Goal: Task Accomplishment & Management: Complete application form

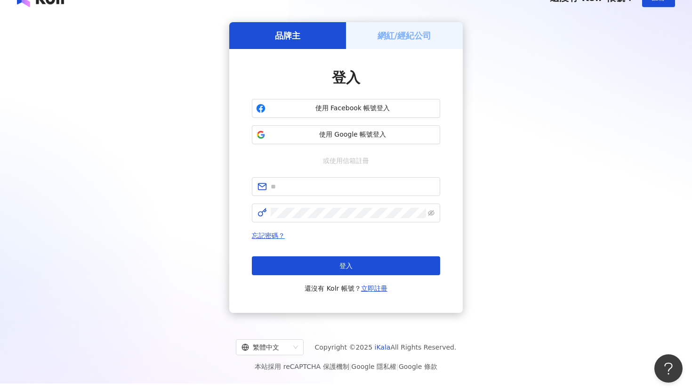
scroll to position [16, 0]
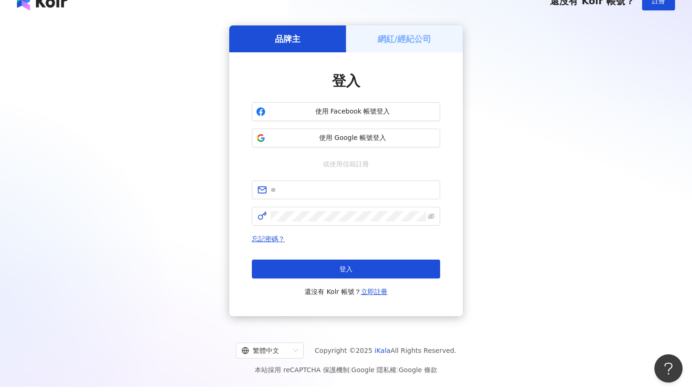
click at [413, 39] on h5 "網紅/經紀公司" at bounding box center [404, 39] width 54 height 12
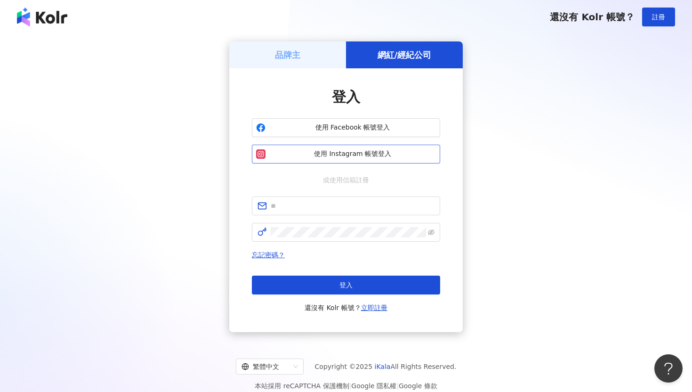
click at [339, 159] on button "使用 Instagram 帳號登入" at bounding box center [346, 153] width 188 height 19
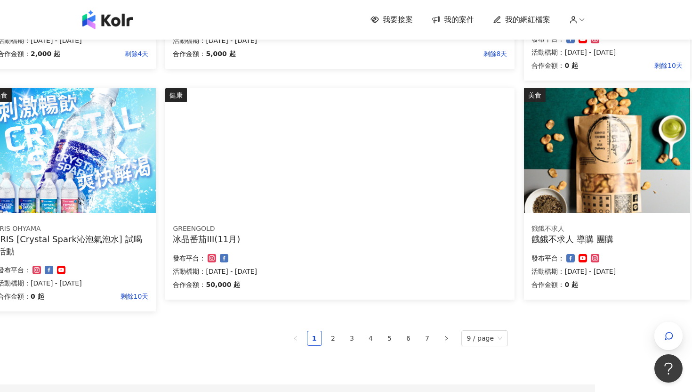
scroll to position [505, 0]
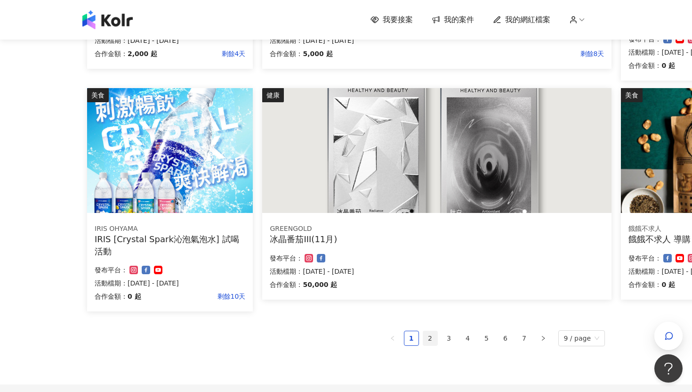
click at [430, 335] on link "2" at bounding box center [430, 338] width 14 height 14
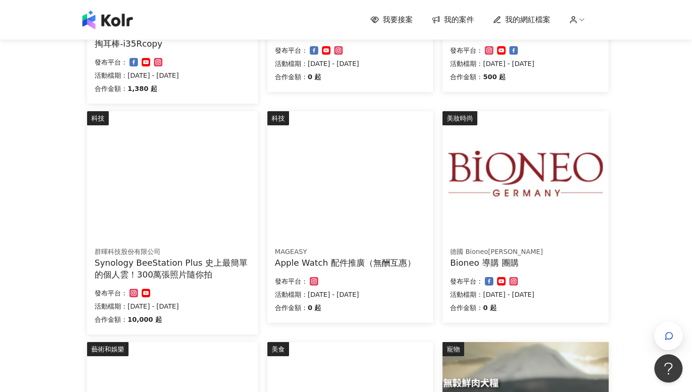
scroll to position [261, 0]
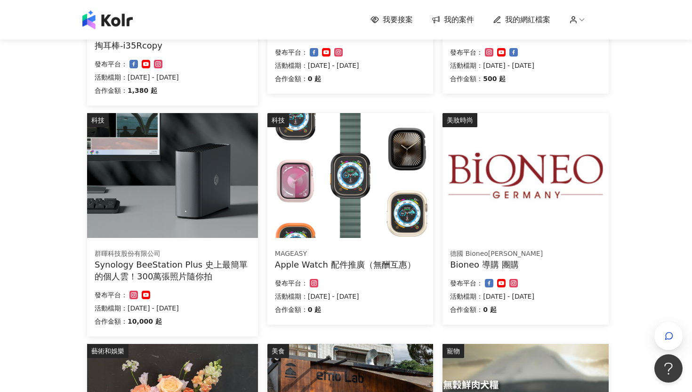
click at [326, 260] on div "Apple Watch 配件推廣（無酬互惠）" at bounding box center [350, 264] width 151 height 12
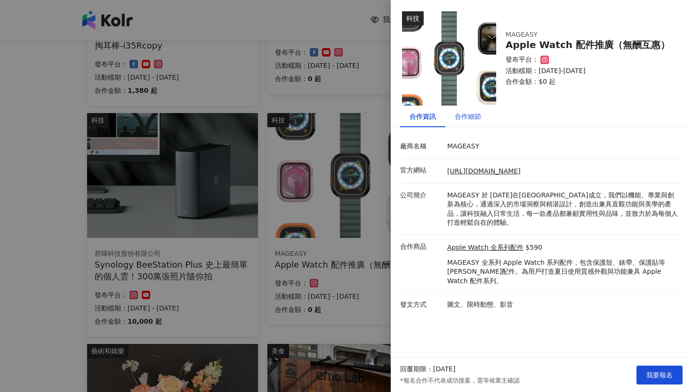
click at [473, 115] on div "合作細節" at bounding box center [468, 116] width 26 height 10
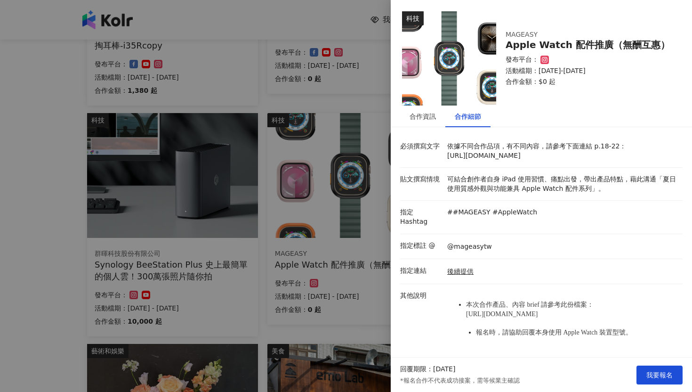
click at [496, 160] on p "依據不同合作品項，有不同內容，請參考下面連結 p.18-22： [URL][DOMAIN_NAME]" at bounding box center [562, 151] width 231 height 18
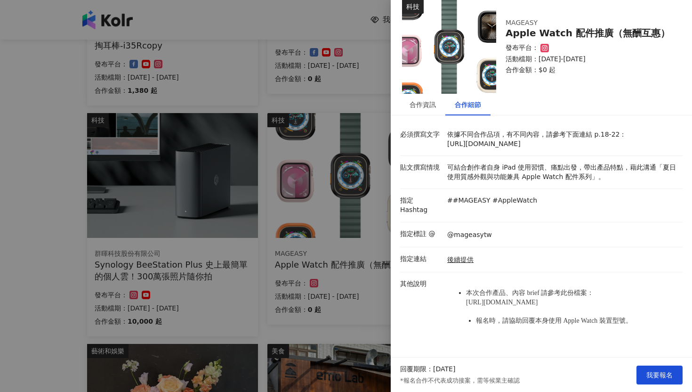
drag, startPoint x: 491, startPoint y: 142, endPoint x: 444, endPoint y: 133, distance: 47.9
click at [444, 133] on div "必須撰寫文字 依據不同合作品項，有不同內容，請參考下面連結 p.18-22： [URL][DOMAIN_NAME]" at bounding box center [539, 139] width 282 height 18
copy p "[URL][DOMAIN_NAME]"
click at [287, 170] on div at bounding box center [346, 196] width 692 height 392
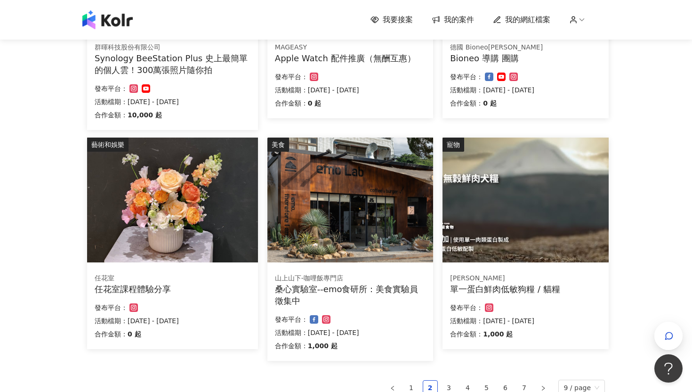
scroll to position [614, 0]
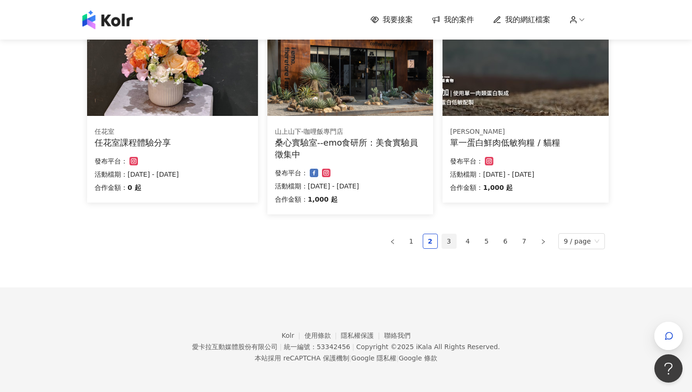
click at [453, 242] on link "3" at bounding box center [449, 241] width 14 height 14
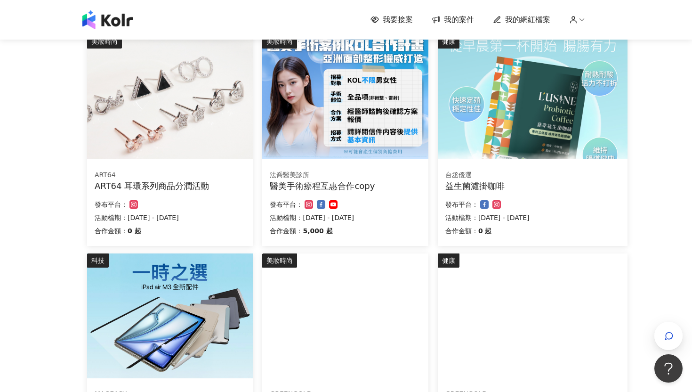
scroll to position [578, 0]
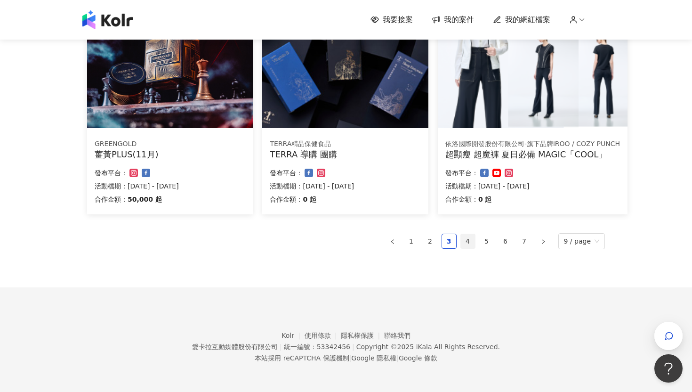
click at [473, 238] on link "4" at bounding box center [468, 241] width 14 height 14
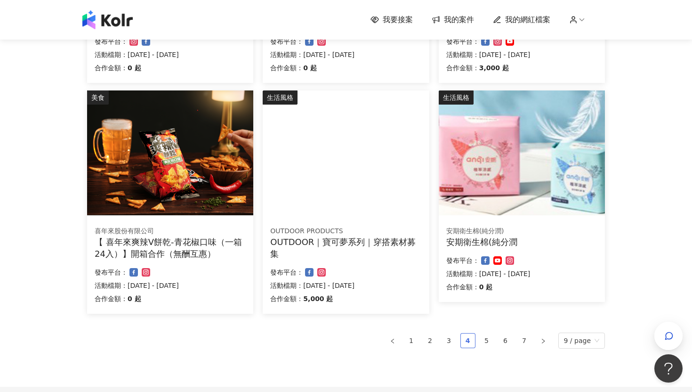
scroll to position [514, 0]
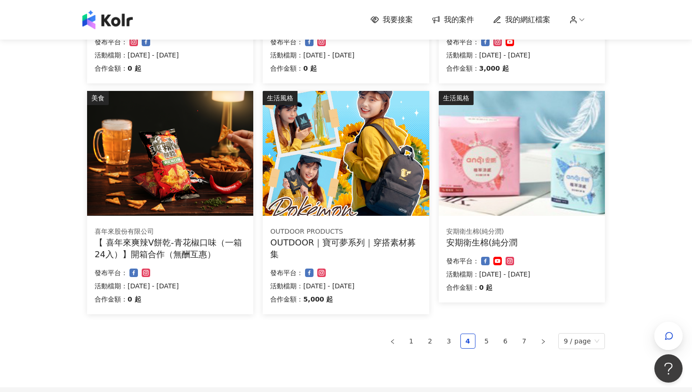
click at [340, 243] on div "OUTDOOR｜寶可夢系列｜穿搭素材募集" at bounding box center [345, 248] width 151 height 24
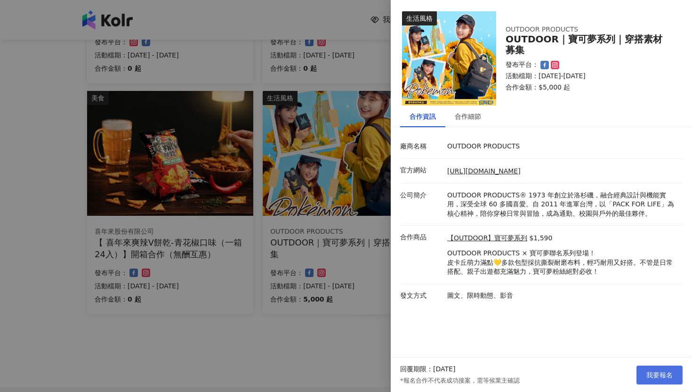
click at [653, 374] on span "我要報名" at bounding box center [659, 375] width 26 height 8
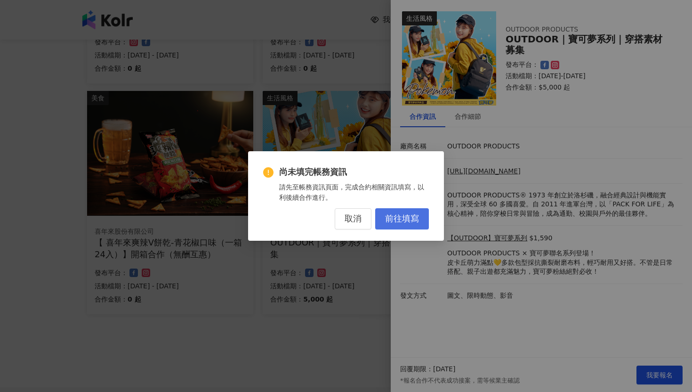
click at [389, 217] on span "前往填寫" at bounding box center [402, 219] width 34 height 10
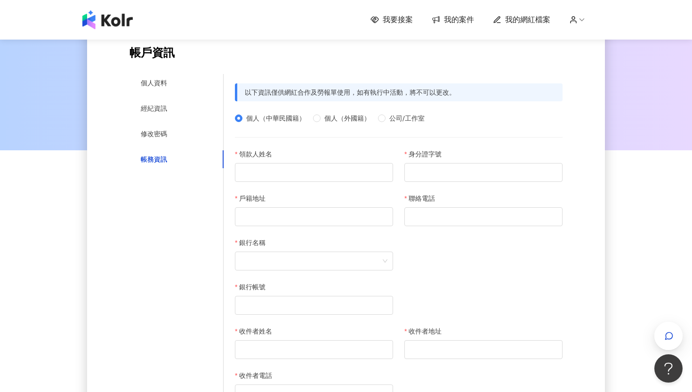
scroll to position [77, 0]
click at [323, 168] on input "領款人姓名" at bounding box center [314, 171] width 158 height 19
type input "*"
type input "***"
click at [420, 164] on input "身分證字號" at bounding box center [483, 171] width 158 height 19
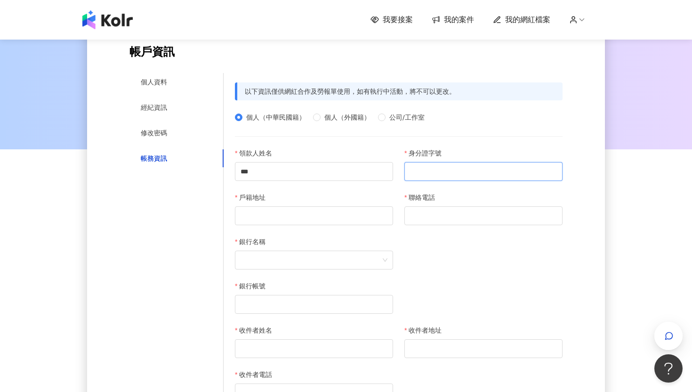
type input "**********"
click at [452, 212] on input "聯絡電話" at bounding box center [483, 215] width 158 height 19
type input "*"
type input "**********"
click at [365, 213] on input "戶籍地址" at bounding box center [314, 215] width 158 height 19
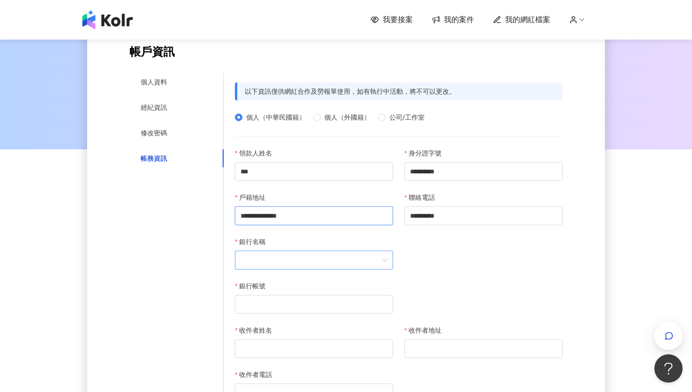
click at [359, 262] on span at bounding box center [314, 260] width 147 height 18
type input "**********"
type input "*"
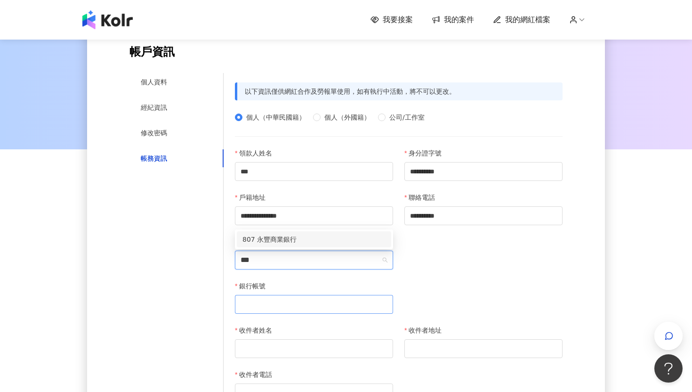
type input "***"
click at [340, 300] on input "銀行帳號" at bounding box center [314, 304] width 158 height 19
click at [294, 263] on span at bounding box center [314, 260] width 147 height 18
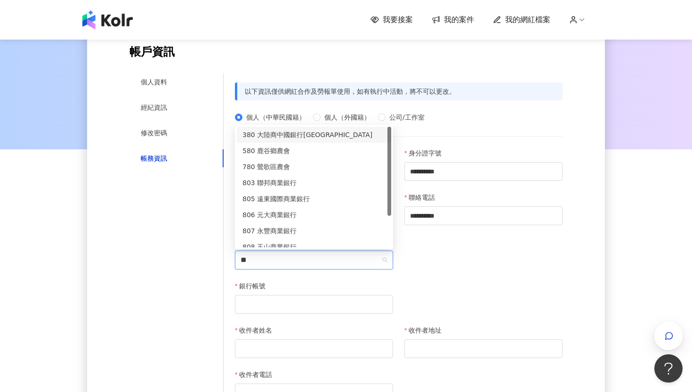
type input "***"
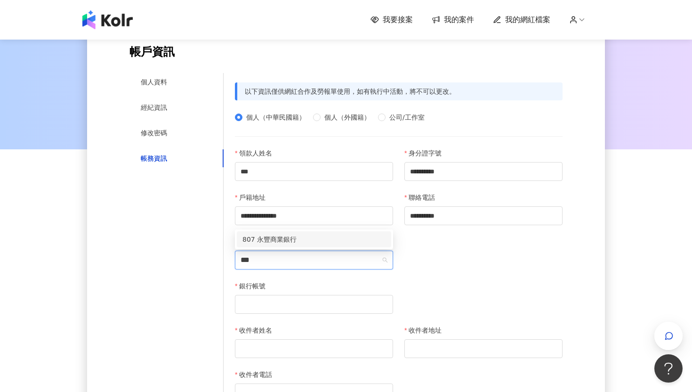
click at [276, 237] on div "807 永豐商業銀行" at bounding box center [313, 239] width 143 height 10
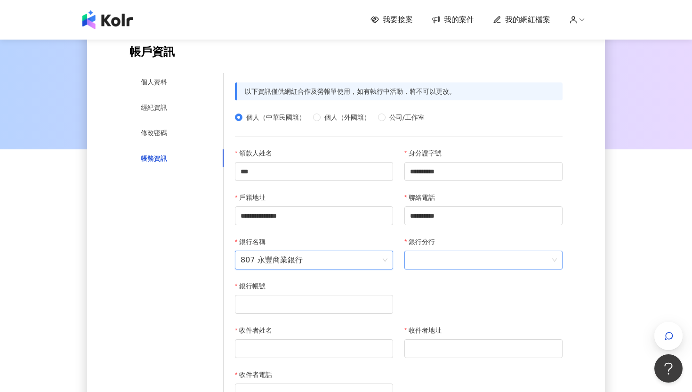
click at [448, 254] on span at bounding box center [483, 260] width 147 height 18
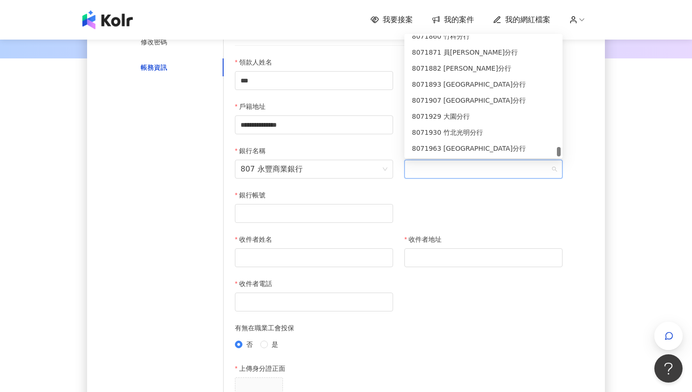
scroll to position [189, 0]
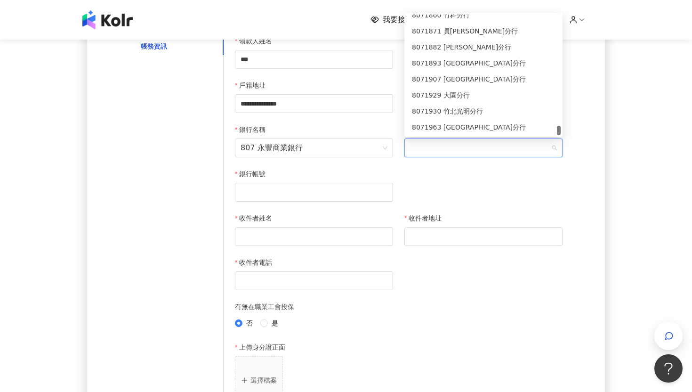
click at [432, 205] on div "**********" at bounding box center [398, 124] width 339 height 177
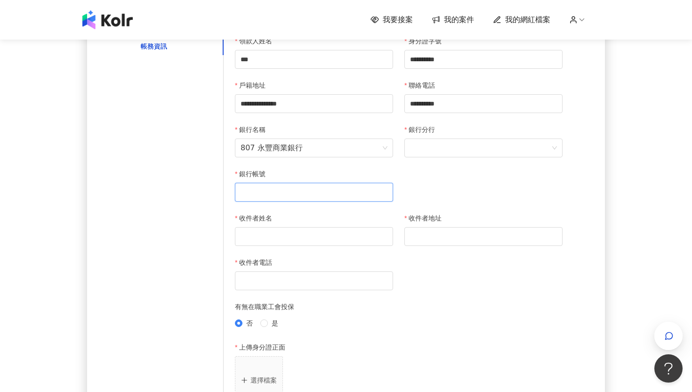
click at [359, 189] on input "銀行帳號" at bounding box center [314, 192] width 158 height 19
type input "**********"
click at [359, 232] on input "收件者姓名" at bounding box center [314, 236] width 158 height 19
click at [470, 151] on span at bounding box center [483, 148] width 147 height 18
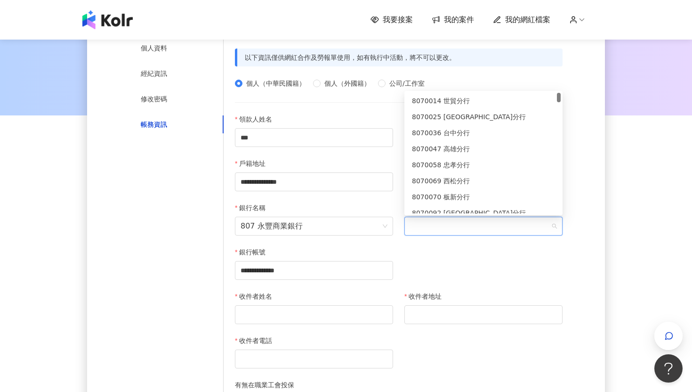
scroll to position [109, 0]
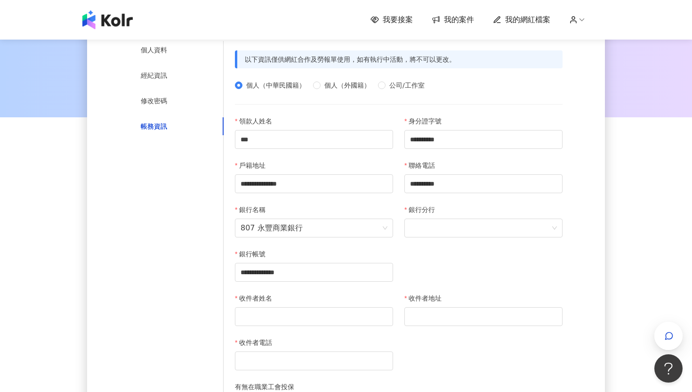
click at [449, 258] on div "**********" at bounding box center [398, 204] width 339 height 177
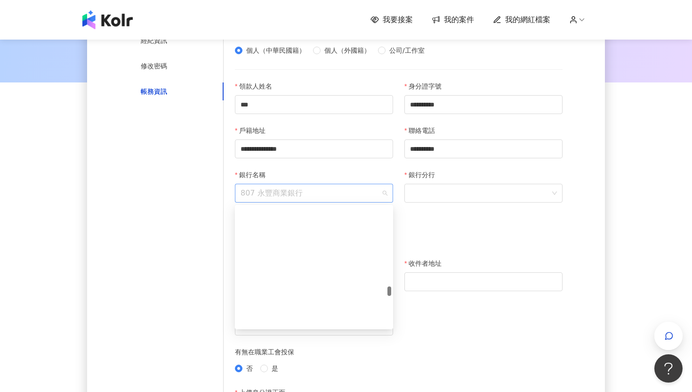
scroll to position [3848, 0]
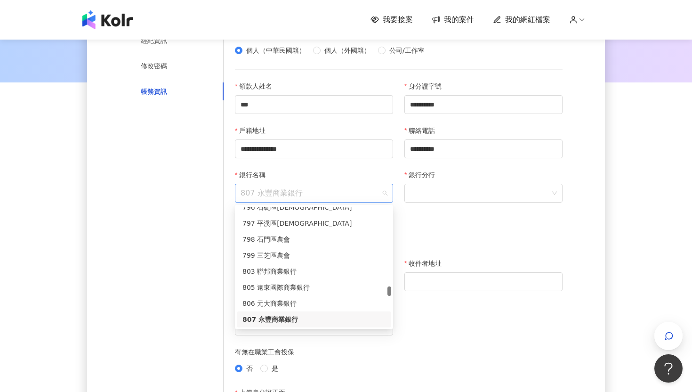
click at [387, 193] on span "807 永豐商業銀行" at bounding box center [314, 193] width 147 height 18
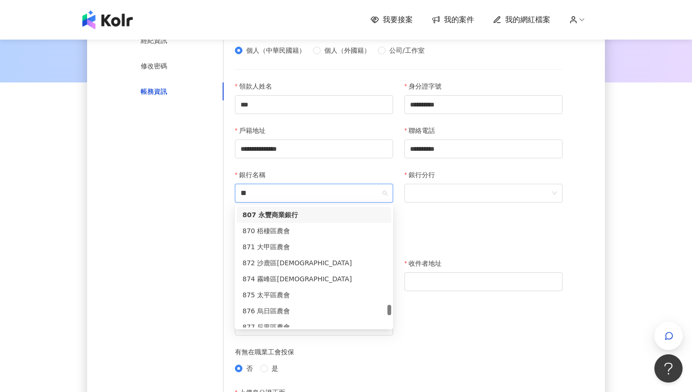
scroll to position [0, 0]
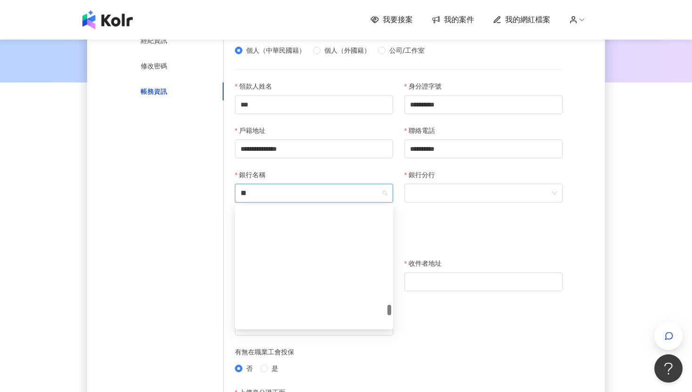
type input "***"
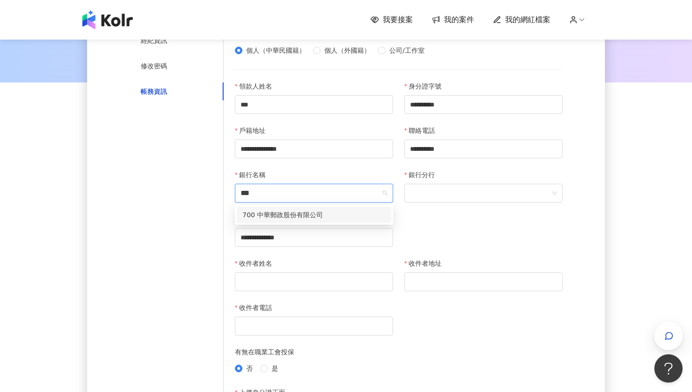
click at [337, 213] on div "700 中華郵政股份有限公司" at bounding box center [313, 214] width 143 height 10
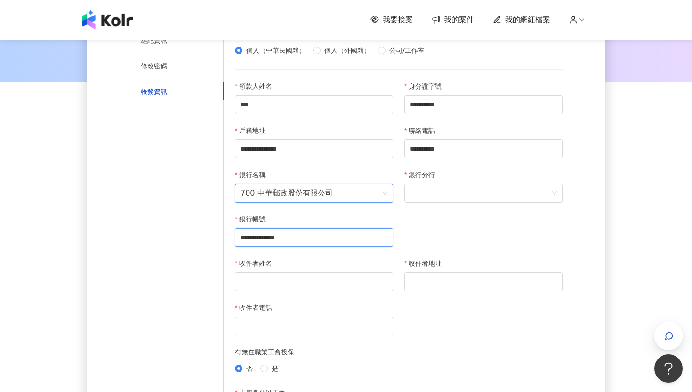
click at [341, 237] on input "**********" at bounding box center [314, 237] width 158 height 19
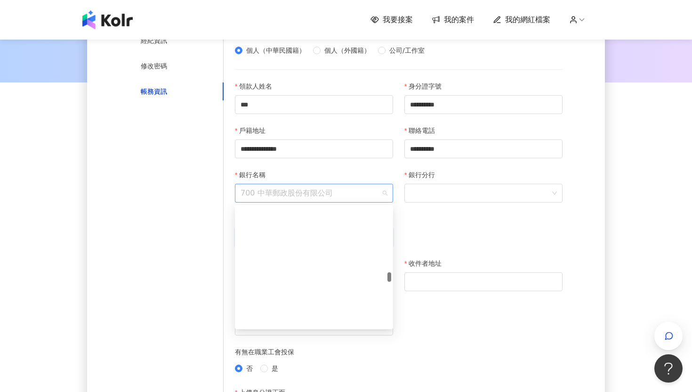
scroll to position [3110, 0]
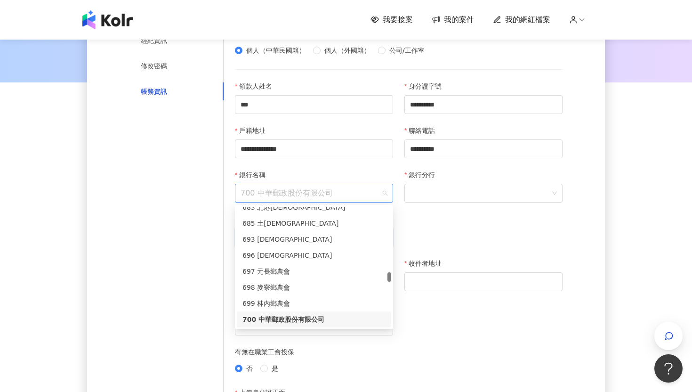
click at [339, 197] on span "700 中華郵政股份有限公司" at bounding box center [314, 193] width 147 height 18
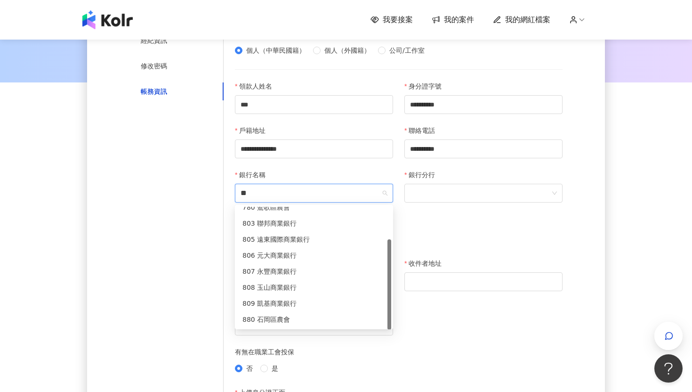
scroll to position [40, 0]
type input "***"
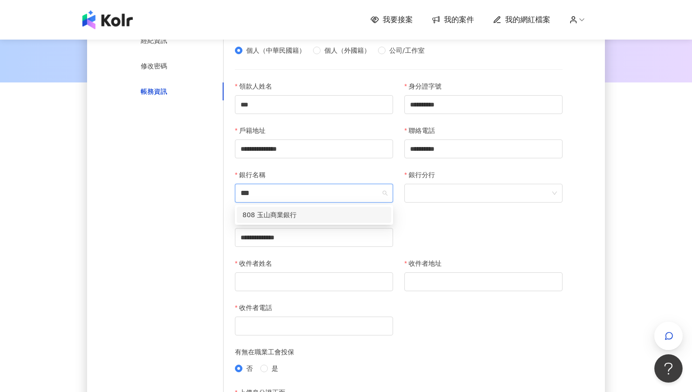
scroll to position [0, 0]
click at [358, 213] on div "808 玉山商業銀行" at bounding box center [313, 214] width 143 height 10
click at [436, 198] on span at bounding box center [483, 193] width 147 height 18
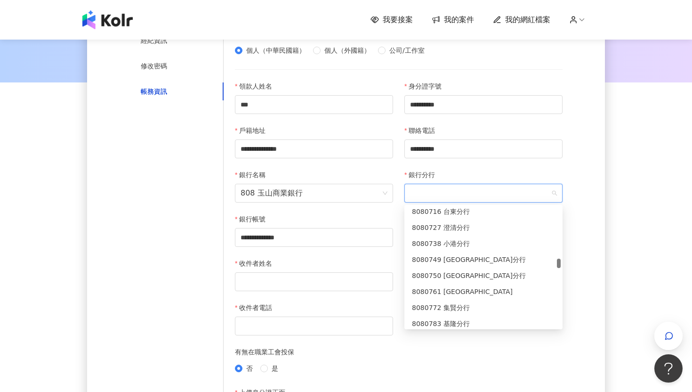
scroll to position [1059, 0]
click at [457, 229] on div "8080727 澄清分行" at bounding box center [483, 228] width 143 height 10
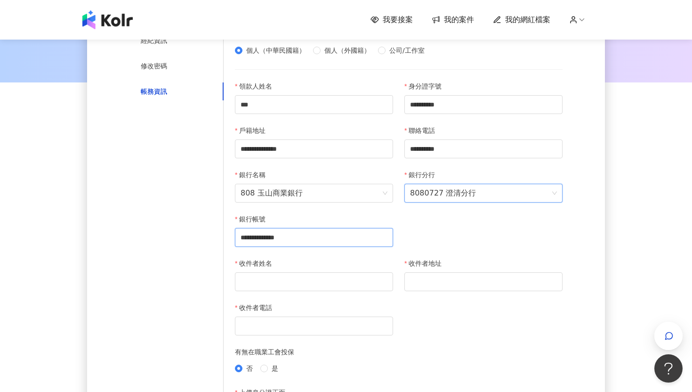
click at [336, 240] on input "**********" at bounding box center [314, 237] width 158 height 19
type input "**********"
click at [320, 289] on input "收件者姓名" at bounding box center [314, 281] width 158 height 19
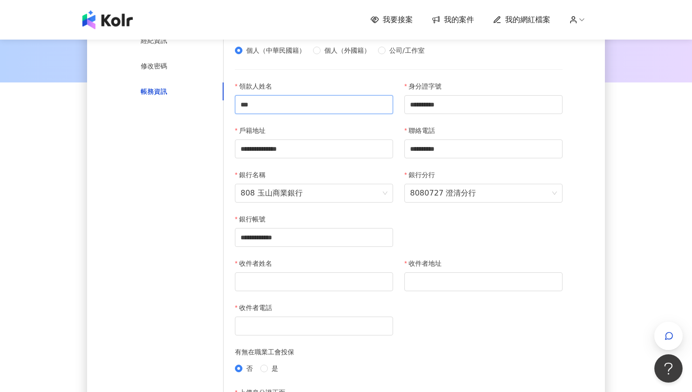
click at [306, 104] on input "***" at bounding box center [314, 104] width 158 height 19
click at [266, 289] on input "收件者姓名" at bounding box center [314, 281] width 158 height 19
paste input "***"
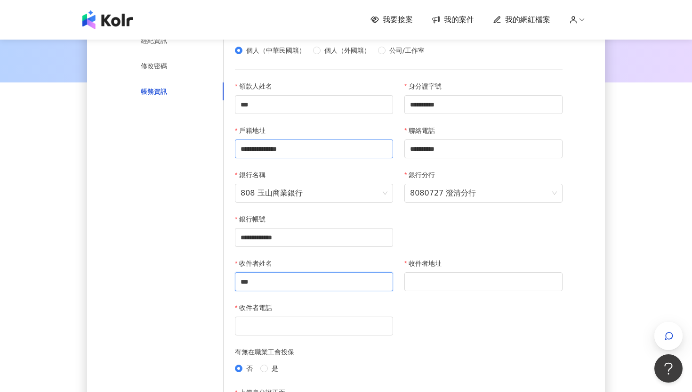
type input "***"
click at [356, 148] on input "**********" at bounding box center [314, 148] width 158 height 19
click at [435, 276] on input "收件者地址" at bounding box center [483, 281] width 158 height 19
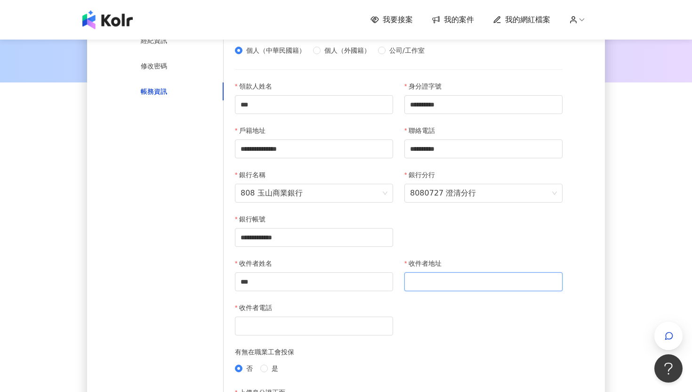
paste input "**********"
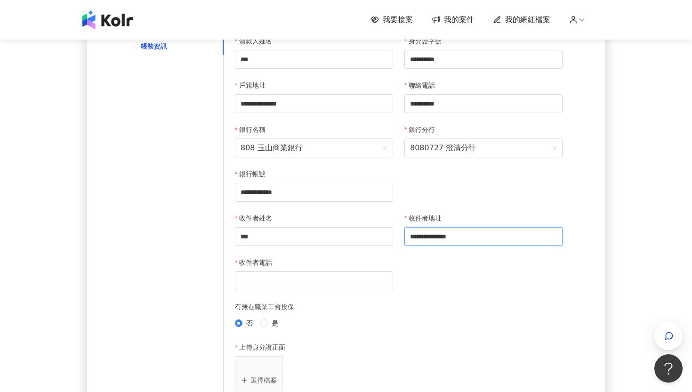
scroll to position [205, 0]
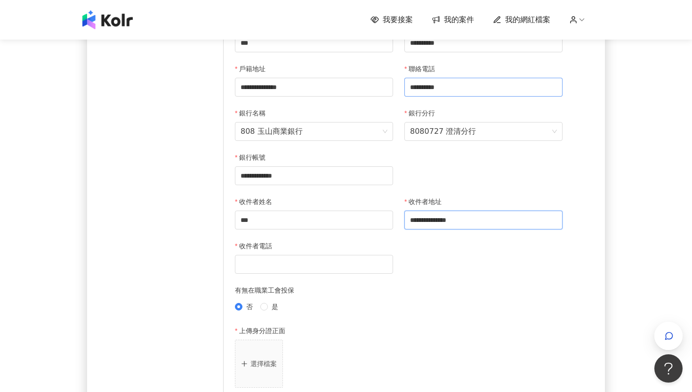
type input "**********"
click at [454, 88] on input "**********" at bounding box center [483, 87] width 158 height 19
click at [324, 267] on input "收件者電話" at bounding box center [314, 264] width 158 height 19
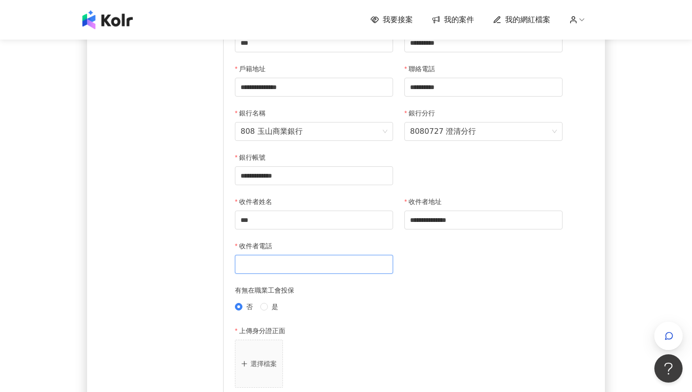
paste input "**********"
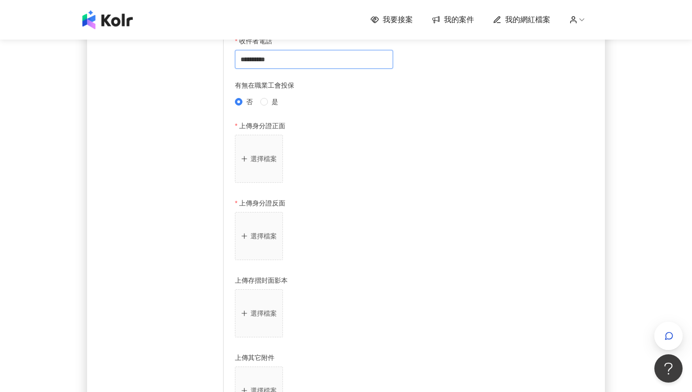
scroll to position [409, 0]
type input "**********"
click at [257, 157] on p "選擇檔案" at bounding box center [263, 159] width 26 height 8
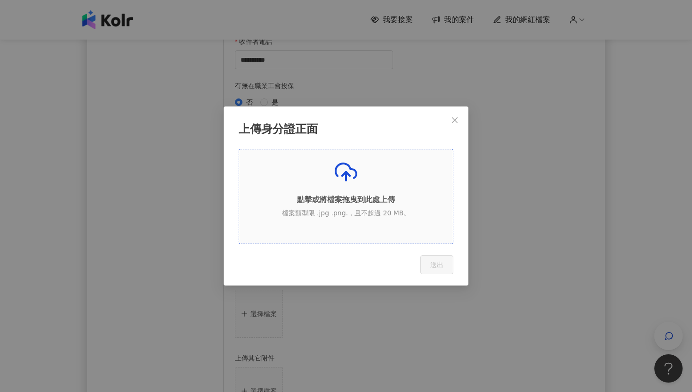
click at [352, 198] on p "點擊或將檔案拖曳到此處上傳" at bounding box center [346, 199] width 214 height 10
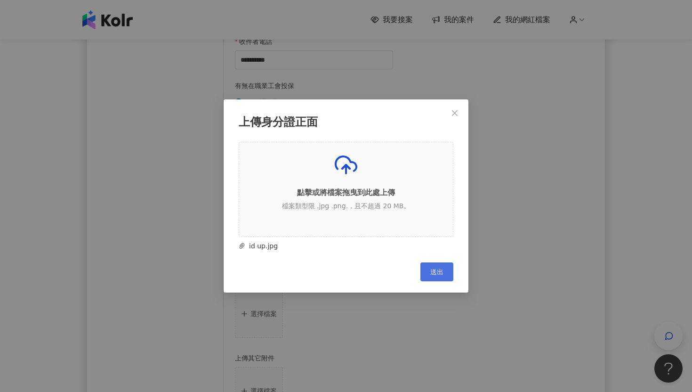
click at [442, 273] on span "送出" at bounding box center [436, 272] width 13 height 8
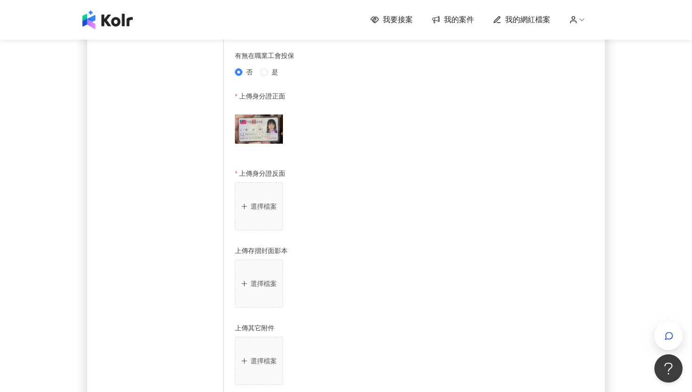
scroll to position [449, 0]
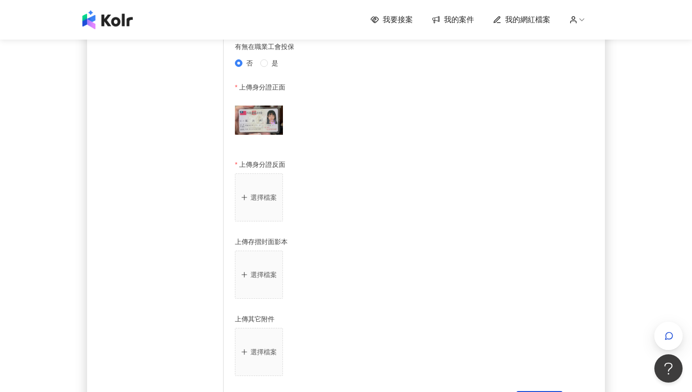
click at [266, 208] on button "選擇檔案" at bounding box center [259, 197] width 48 height 48
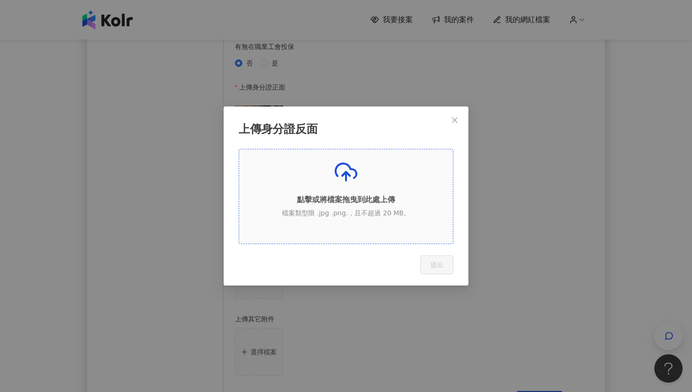
click at [308, 217] on p "檔案類型限 .jpg .png.，且不超過 20 MB。" at bounding box center [346, 212] width 214 height 9
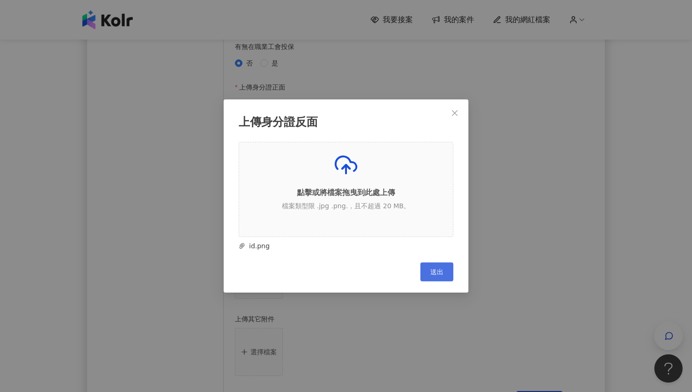
click at [435, 273] on span "送出" at bounding box center [436, 272] width 13 height 8
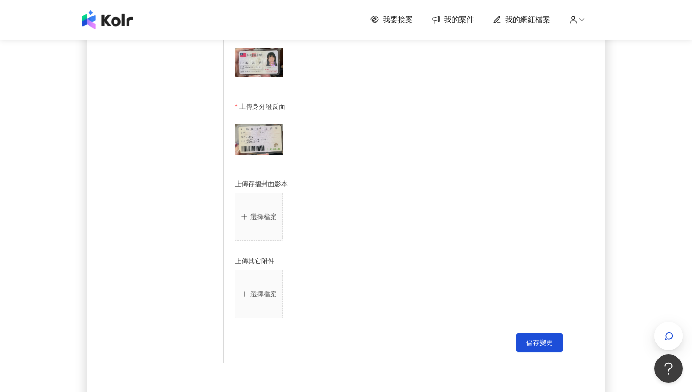
scroll to position [508, 0]
click at [266, 213] on p "選擇檔案" at bounding box center [263, 215] width 26 height 8
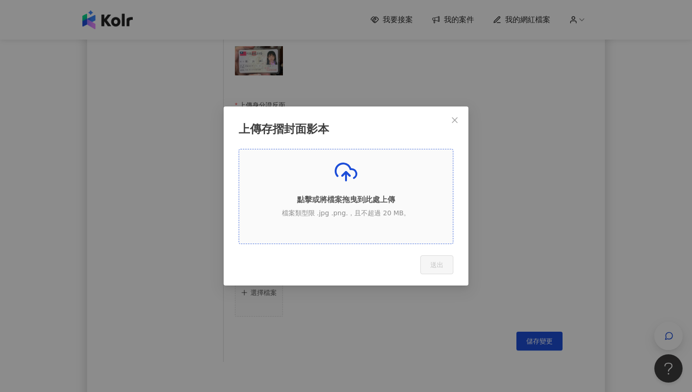
click at [354, 196] on p "點擊或將檔案拖曳到此處上傳" at bounding box center [346, 199] width 214 height 10
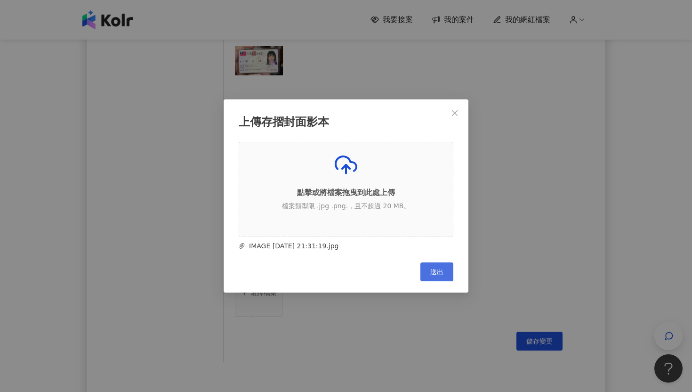
click at [433, 265] on button "送出" at bounding box center [436, 271] width 33 height 19
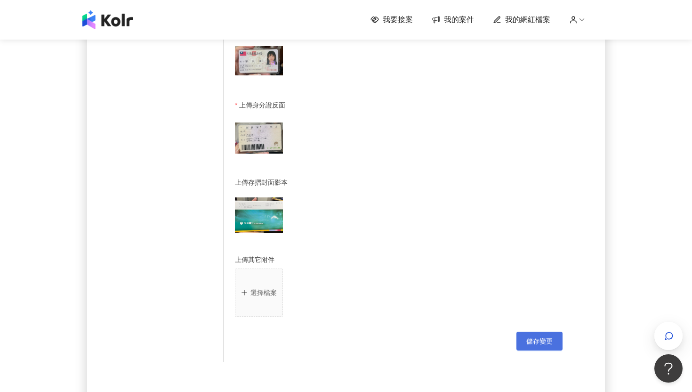
click at [542, 343] on span "儲存變更" at bounding box center [539, 341] width 26 height 8
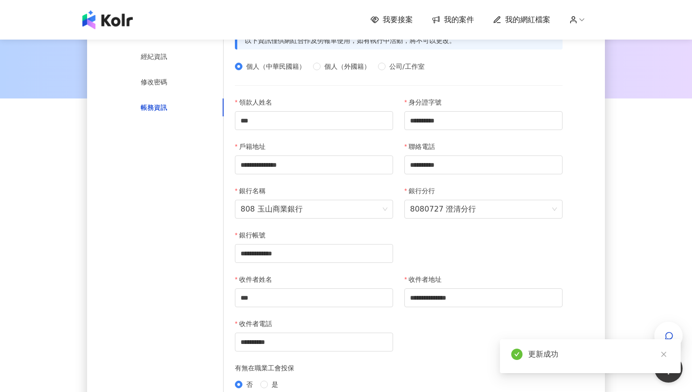
scroll to position [0, 0]
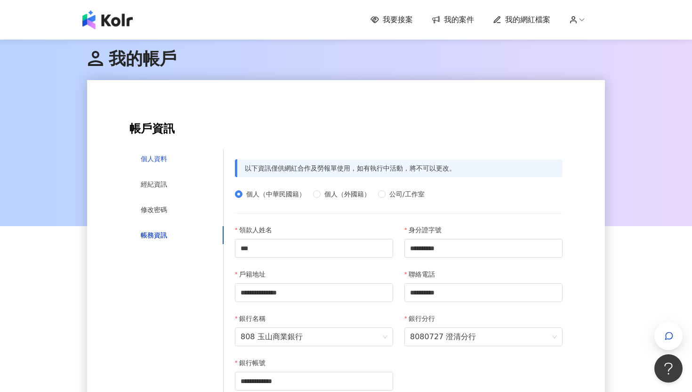
click at [158, 160] on div "個人資料" at bounding box center [154, 158] width 26 height 10
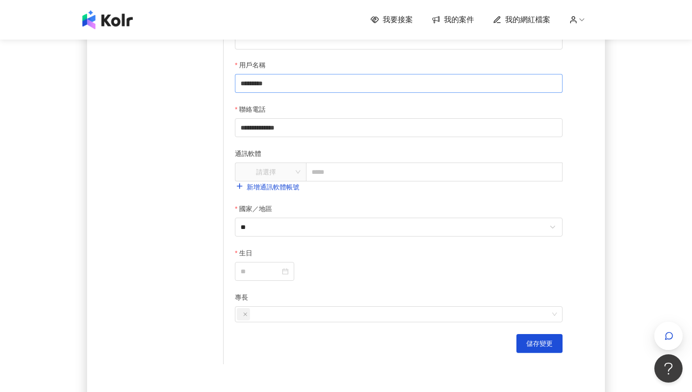
scroll to position [271, 0]
click at [339, 167] on input "text" at bounding box center [434, 171] width 257 height 19
click at [279, 183] on div "請選擇 新增通訊軟體帳號" at bounding box center [399, 177] width 328 height 30
click at [281, 187] on link "新增通訊軟體帳號" at bounding box center [267, 187] width 64 height 8
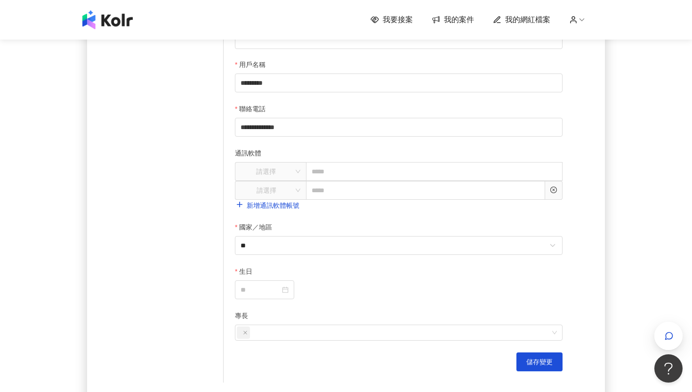
click at [555, 191] on icon "close-circle" at bounding box center [553, 189] width 7 height 7
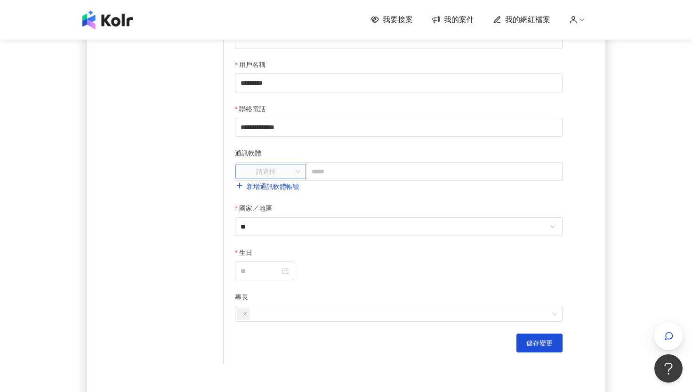
click at [271, 170] on input "search" at bounding box center [265, 171] width 53 height 14
click at [277, 192] on div "LINE" at bounding box center [271, 191] width 56 height 10
click at [345, 175] on input "text" at bounding box center [434, 171] width 257 height 19
type input "*"
click at [286, 273] on div at bounding box center [265, 270] width 48 height 10
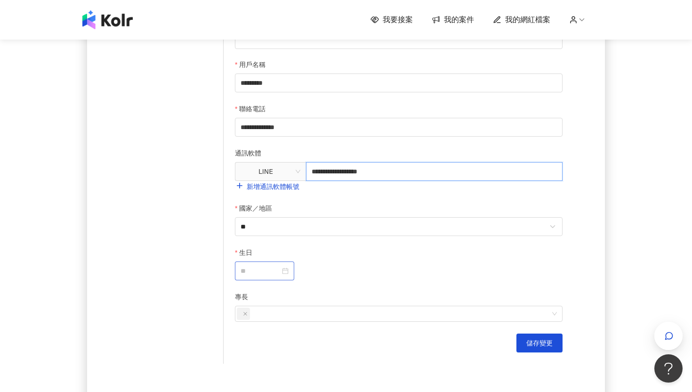
type input "**********"
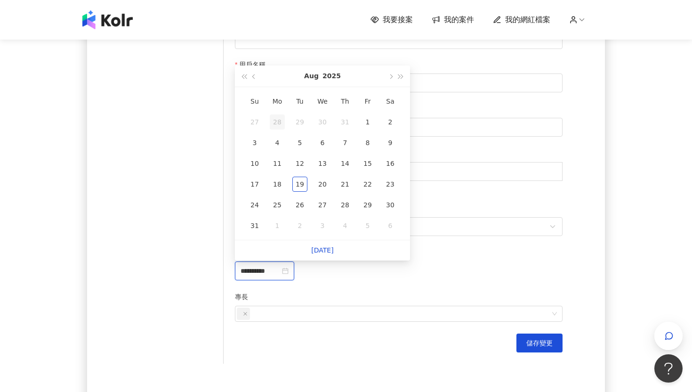
type input "**********"
click at [328, 75] on button "2025" at bounding box center [331, 75] width 18 height 21
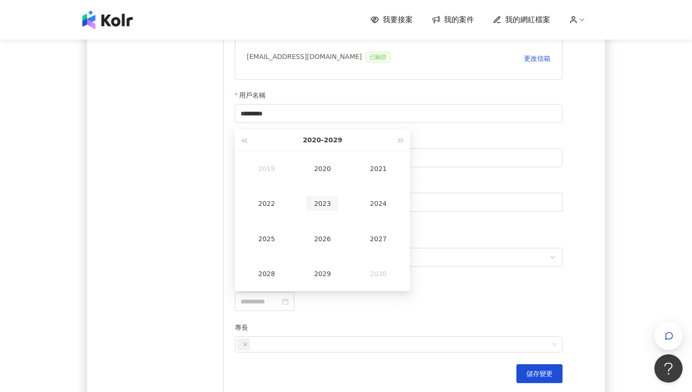
type input "**********"
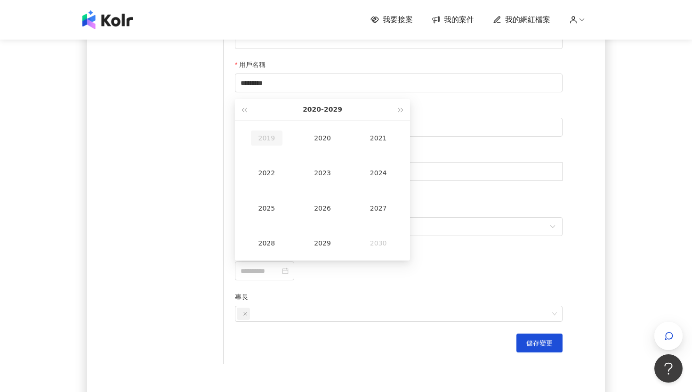
type input "**********"
click at [242, 107] on button "button" at bounding box center [244, 109] width 10 height 21
click at [328, 208] on div "2006" at bounding box center [322, 207] width 32 height 15
click at [269, 136] on div "Jan" at bounding box center [267, 137] width 32 height 15
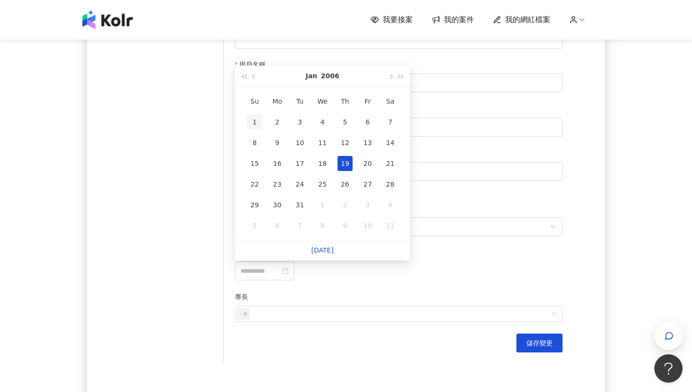
click at [258, 122] on div "1" at bounding box center [254, 121] width 15 height 15
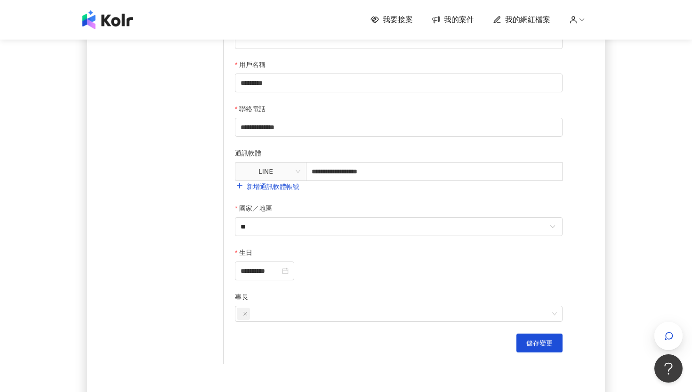
type input "**********"
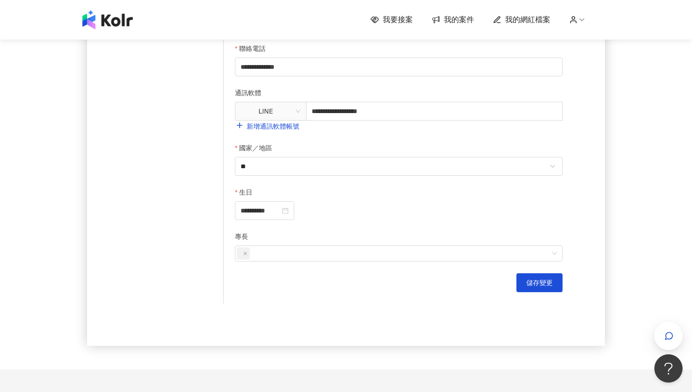
scroll to position [331, 0]
click at [305, 259] on div at bounding box center [394, 253] width 314 height 14
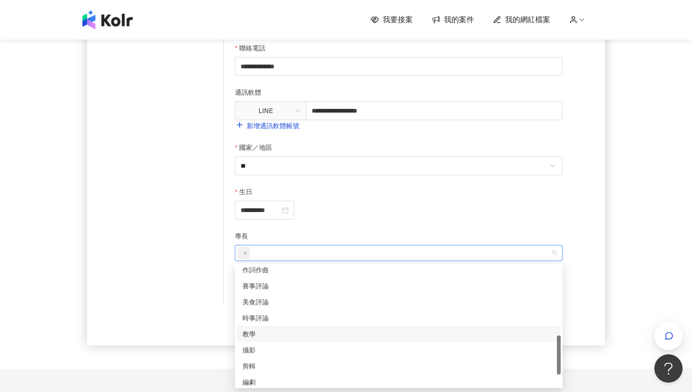
scroll to position [248, 0]
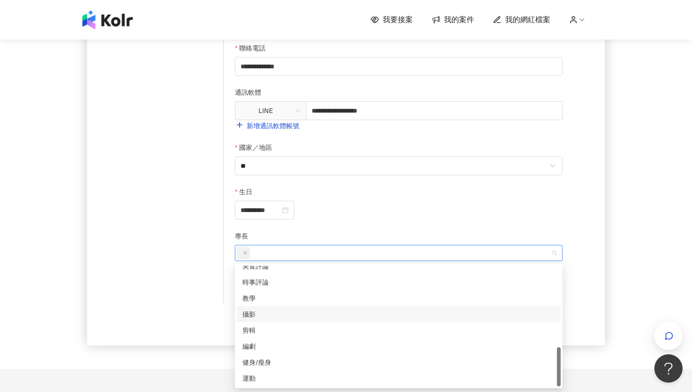
click at [263, 312] on div "攝影" at bounding box center [398, 314] width 313 height 10
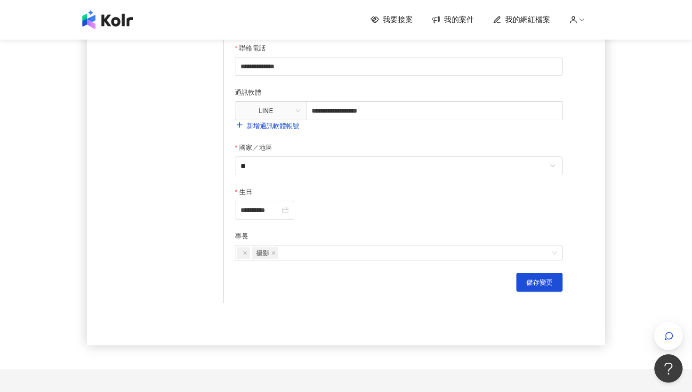
click at [450, 204] on div "**********" at bounding box center [399, 209] width 328 height 19
click at [537, 286] on span "儲存變更" at bounding box center [539, 282] width 26 height 8
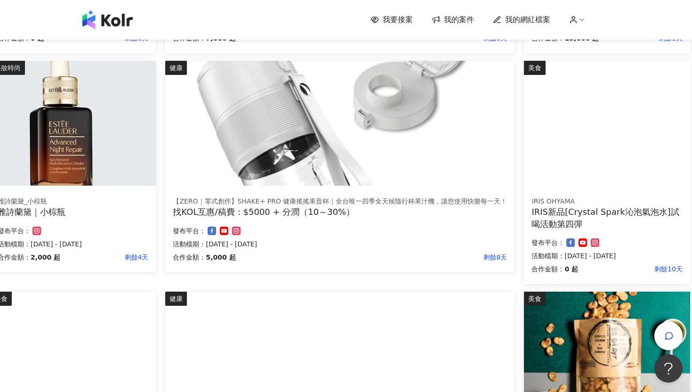
scroll to position [602, 97]
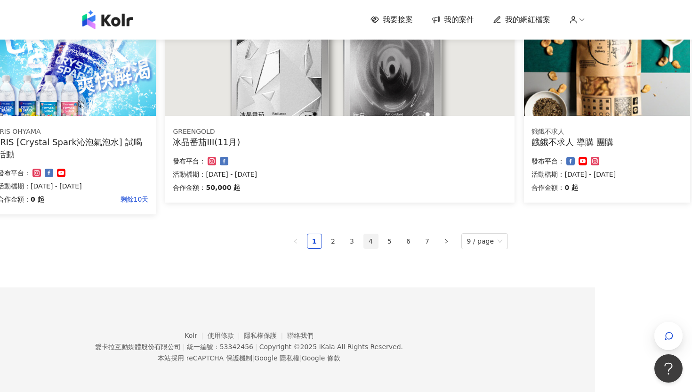
click at [369, 241] on link "4" at bounding box center [371, 241] width 14 height 14
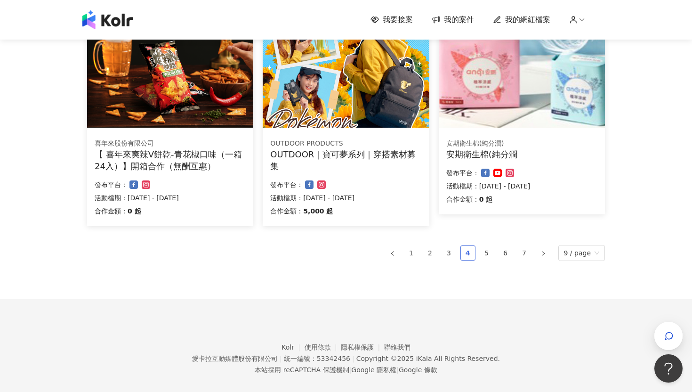
scroll to position [614, 0]
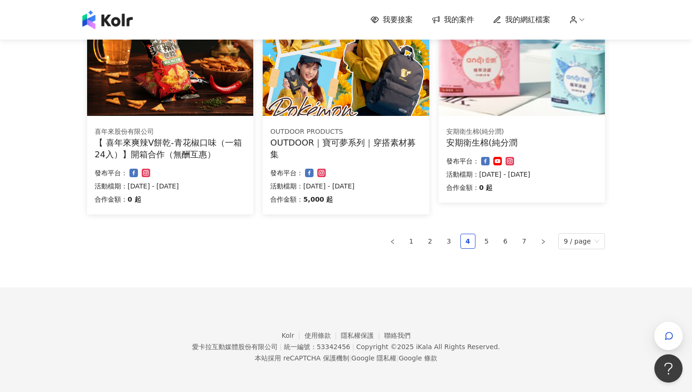
click at [372, 165] on div "OUTDOOR PRODUCTS OUTDOOR｜寶可夢系列｜穿搭素材募集 合作金額： 5,000 起 發布平台： 活動檔期：[DATE] - [DATE]" at bounding box center [346, 167] width 166 height 95
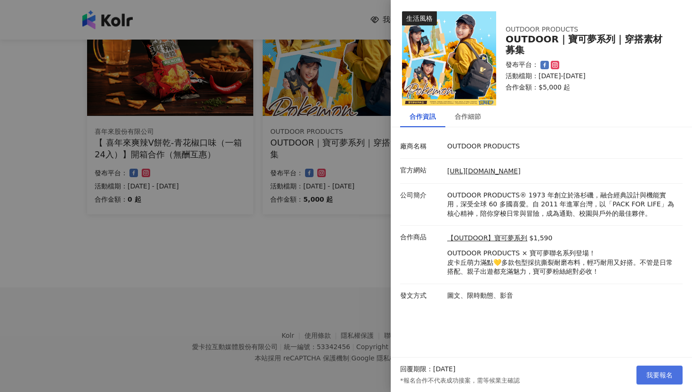
click at [667, 372] on span "我要報名" at bounding box center [659, 375] width 26 height 8
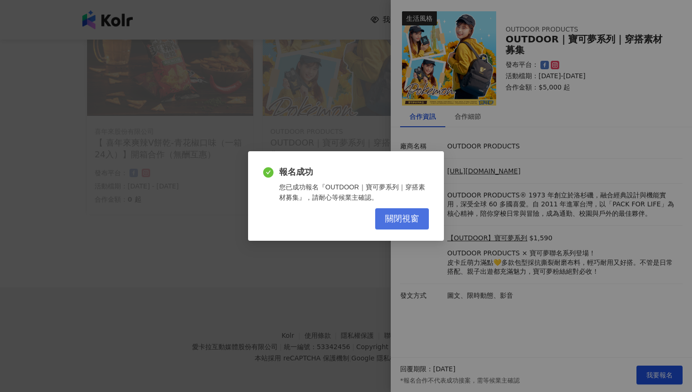
click at [406, 222] on span "關閉視窗" at bounding box center [402, 219] width 34 height 10
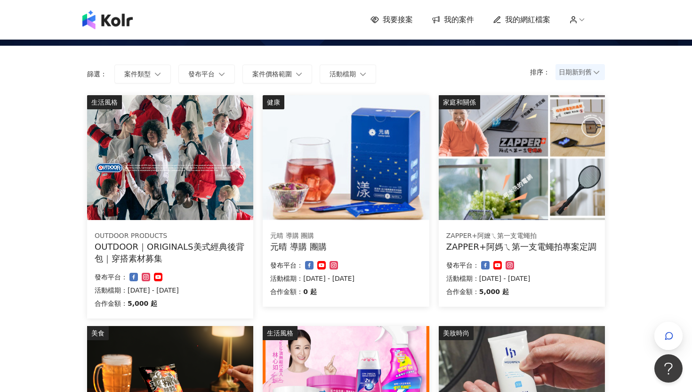
scroll to position [50, 0]
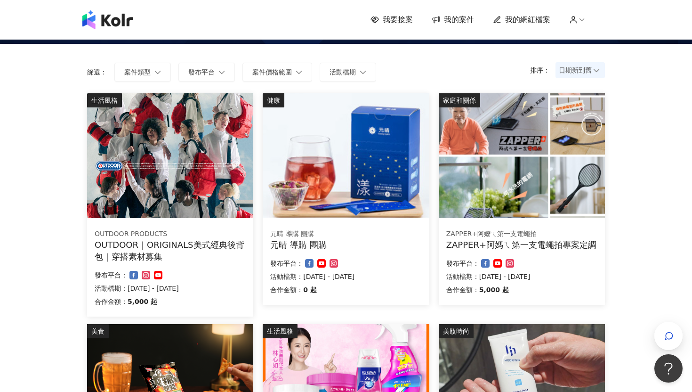
click at [198, 246] on div "OUTDOOR｜ORIGINALS美式經典後背包｜穿搭素材募集" at bounding box center [170, 251] width 151 height 24
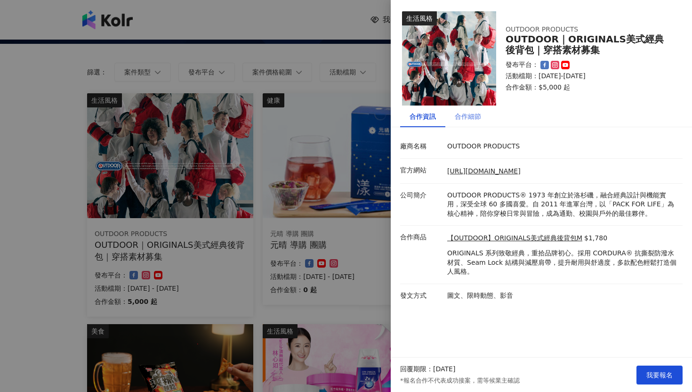
click at [454, 113] on div "合作細節" at bounding box center [467, 116] width 45 height 22
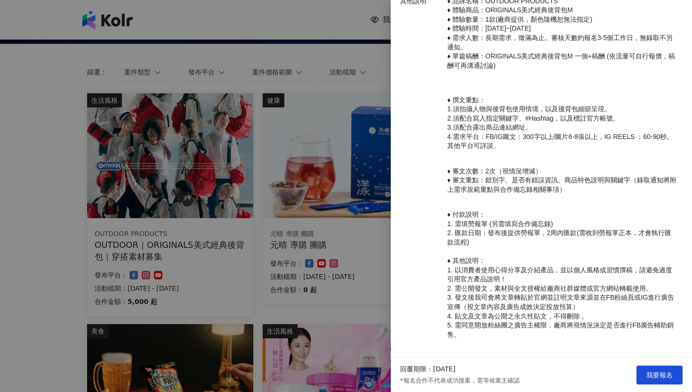
scroll to position [306, 0]
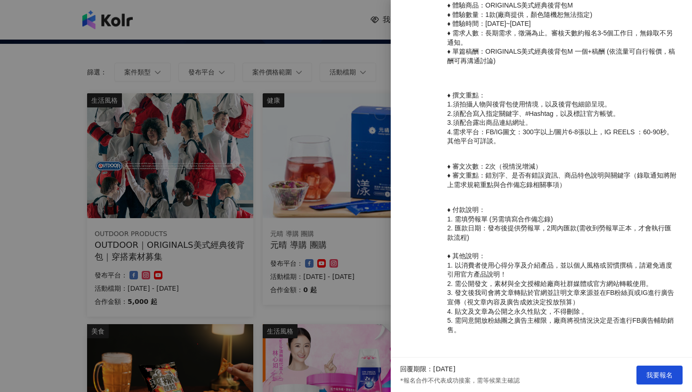
click at [306, 304] on div at bounding box center [346, 196] width 692 height 392
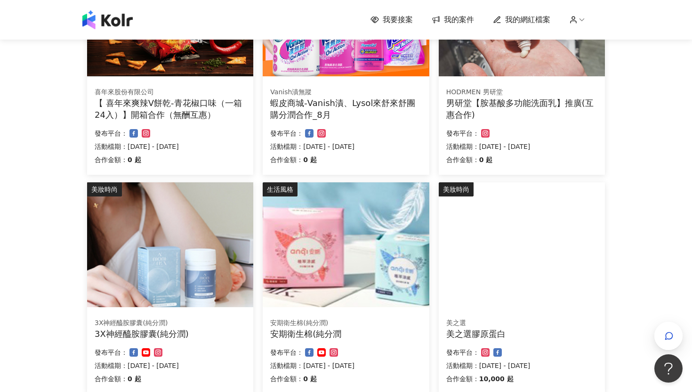
scroll to position [602, 0]
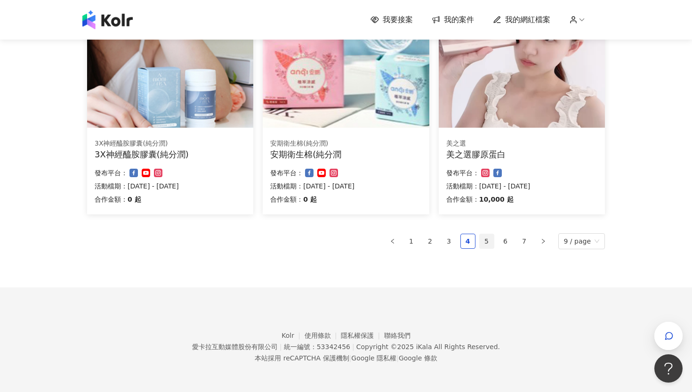
click at [489, 237] on link "5" at bounding box center [487, 241] width 14 height 14
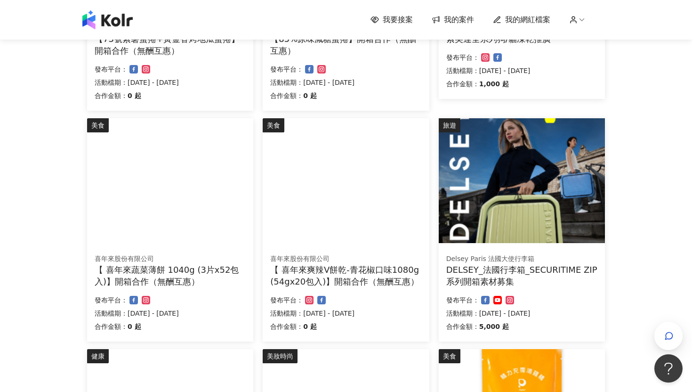
scroll to position [255, 0]
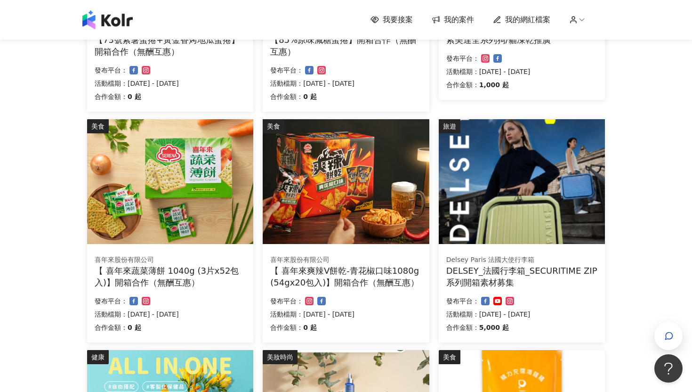
click at [489, 237] on img at bounding box center [522, 181] width 166 height 125
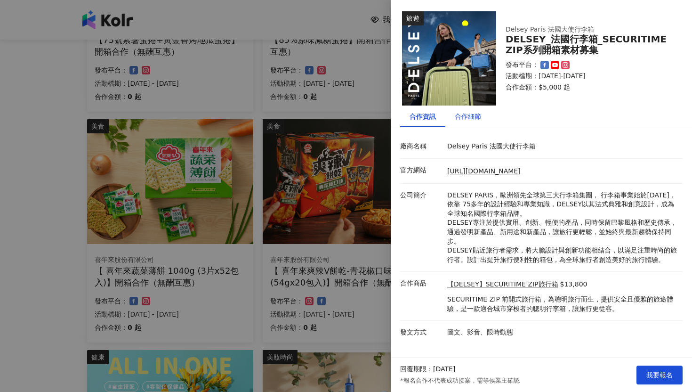
click at [470, 120] on div "合作細節" at bounding box center [468, 116] width 26 height 10
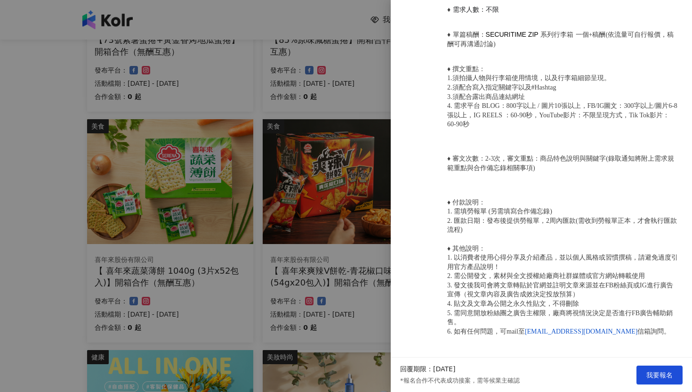
scroll to position [0, 0]
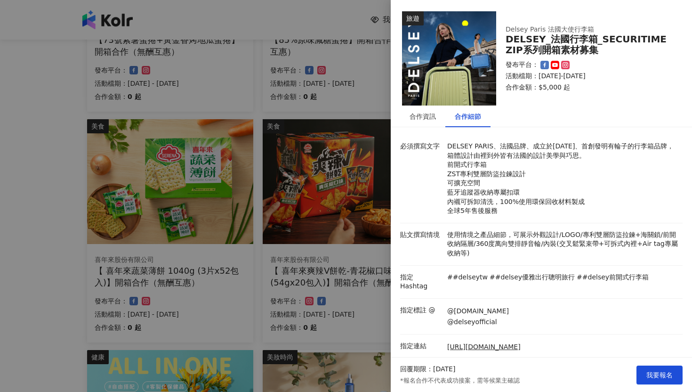
click at [296, 249] on div at bounding box center [346, 196] width 692 height 392
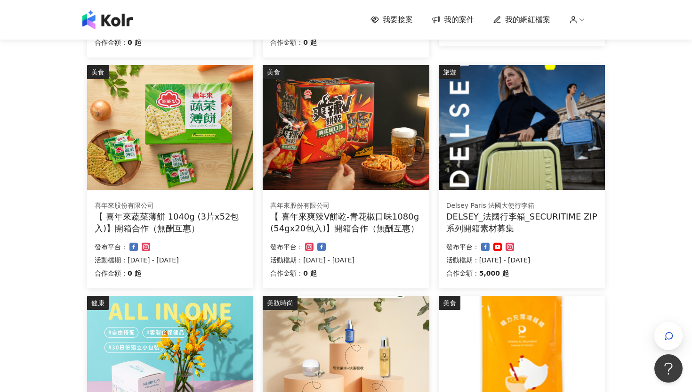
scroll to position [614, 0]
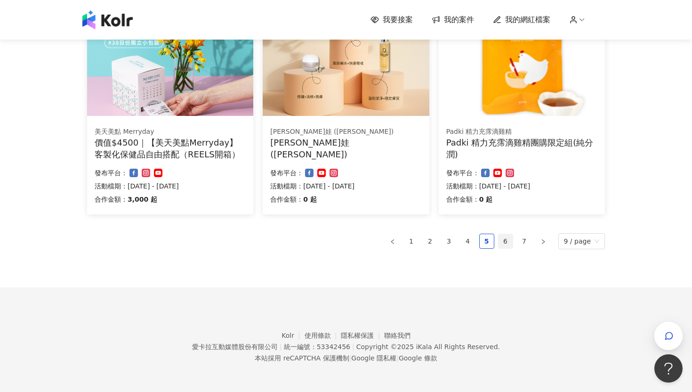
click at [505, 242] on link "6" at bounding box center [505, 241] width 14 height 14
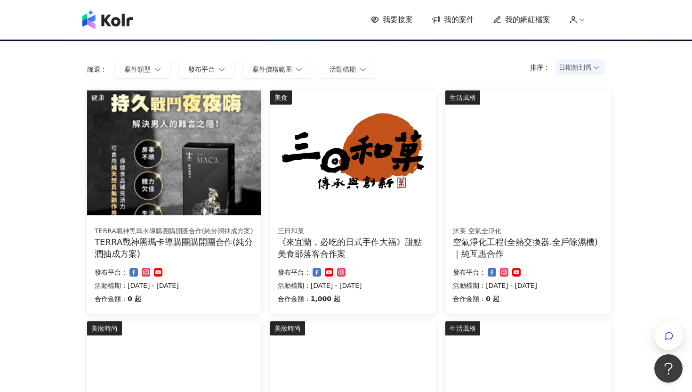
scroll to position [59, 0]
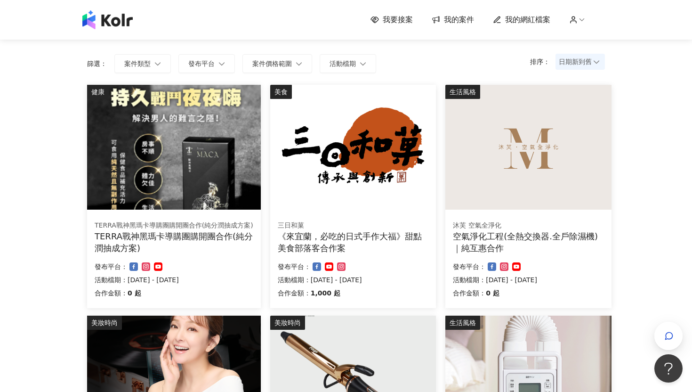
click at [408, 226] on div "三日和菓" at bounding box center [353, 225] width 151 height 9
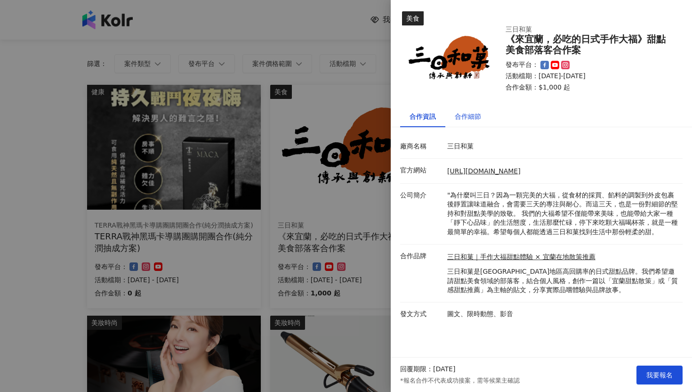
click at [463, 119] on div "合作細節" at bounding box center [468, 116] width 26 height 10
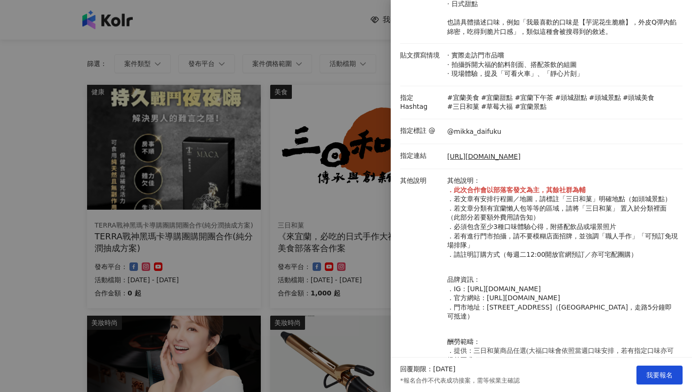
scroll to position [303, 0]
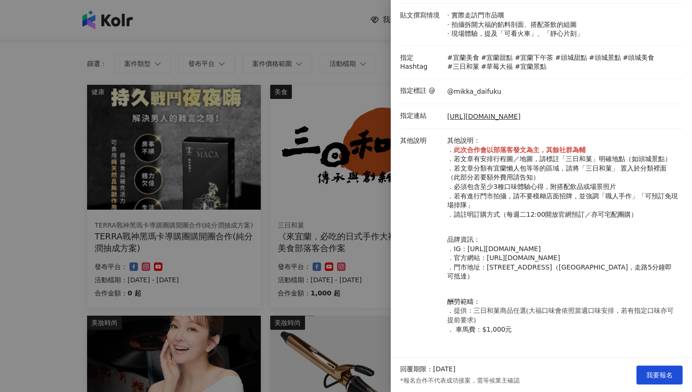
click at [327, 261] on div at bounding box center [346, 196] width 692 height 392
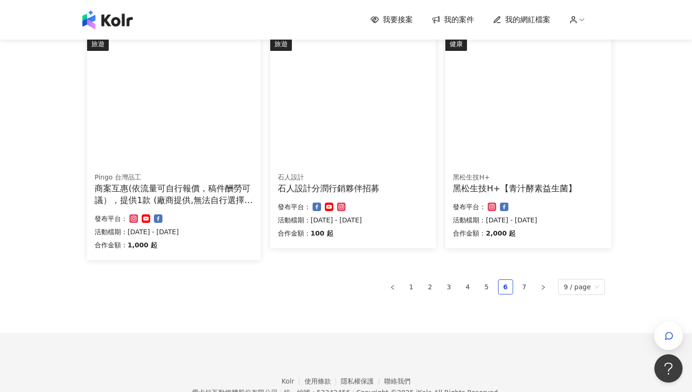
scroll to position [614, 0]
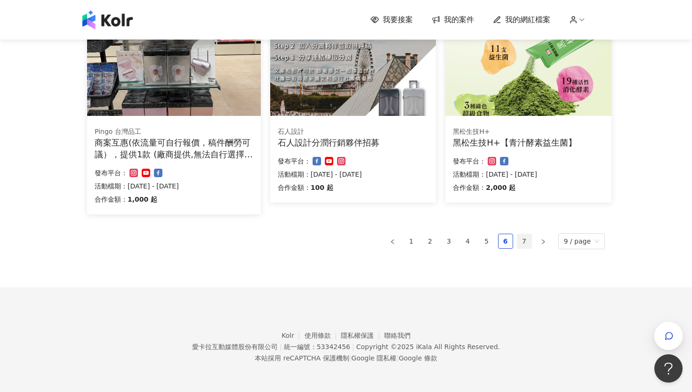
click at [523, 243] on link "7" at bounding box center [524, 241] width 14 height 14
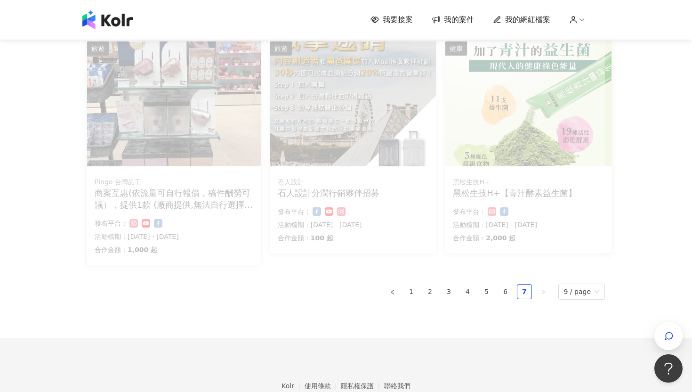
scroll to position [555, 0]
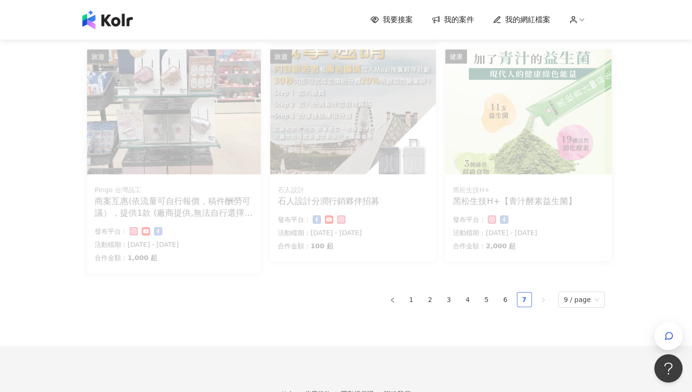
click at [524, 296] on link "7" at bounding box center [524, 299] width 14 height 14
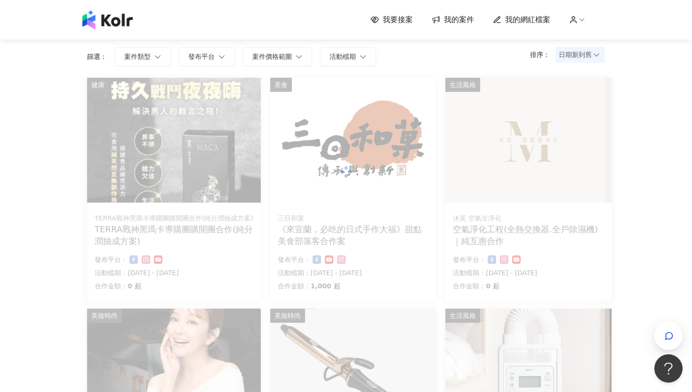
scroll to position [0, 0]
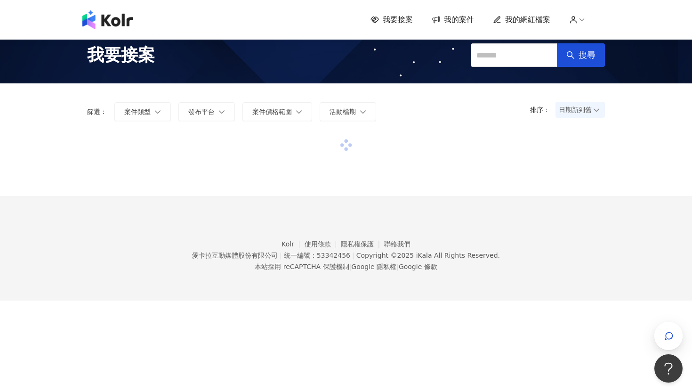
scroll to position [12, 0]
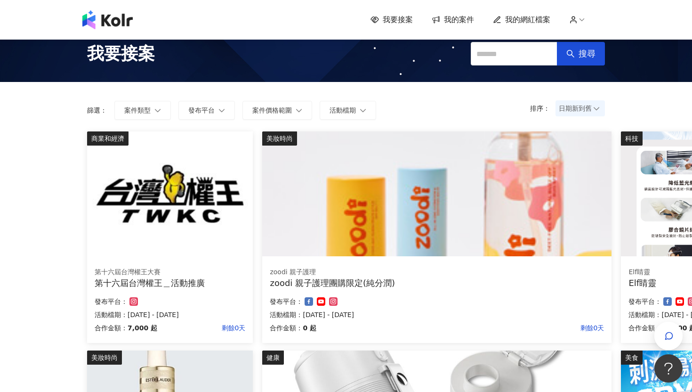
click at [193, 227] on img at bounding box center [170, 193] width 166 height 125
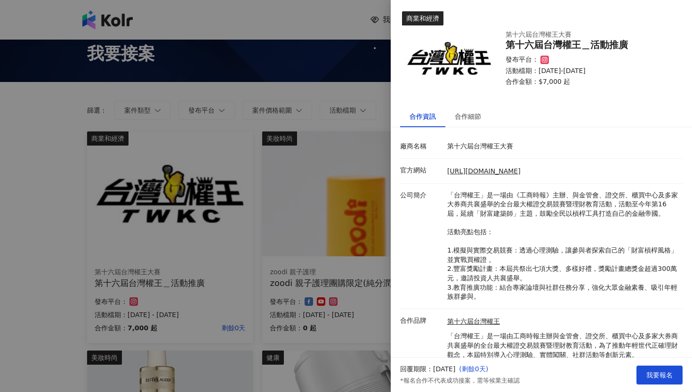
scroll to position [32, 0]
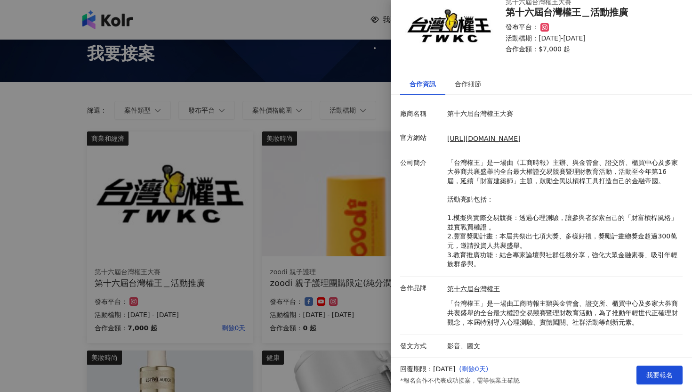
click at [322, 301] on div at bounding box center [346, 196] width 692 height 392
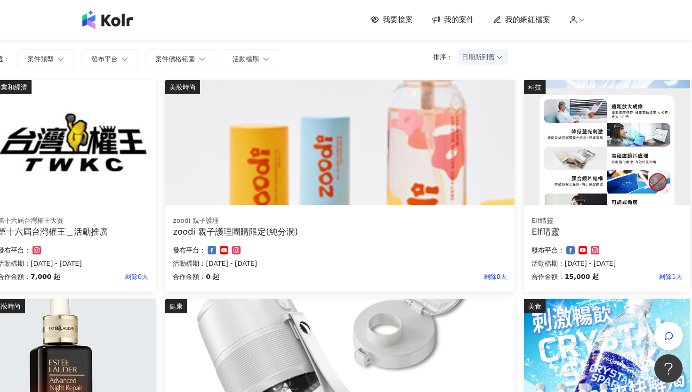
scroll to position [0, 97]
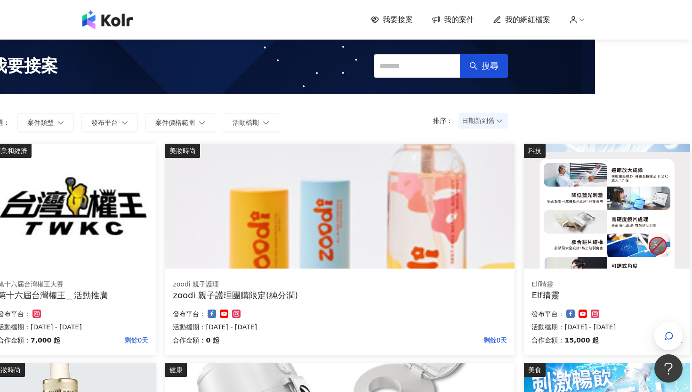
click at [400, 21] on span "我要接案" at bounding box center [398, 20] width 30 height 10
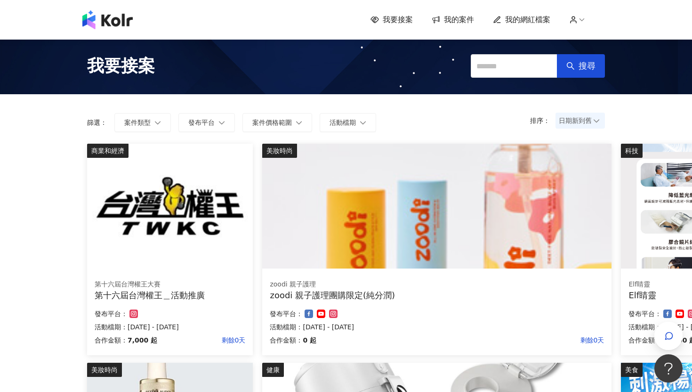
click at [400, 21] on span "我要接案" at bounding box center [398, 20] width 30 height 10
click at [441, 17] on link "我的案件" at bounding box center [453, 20] width 42 height 10
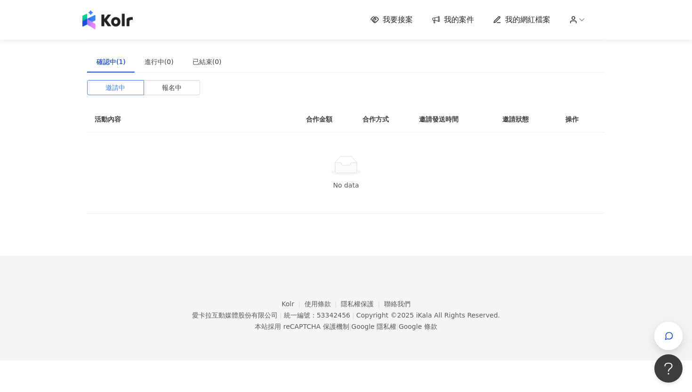
click at [518, 22] on span "我的網紅檔案" at bounding box center [527, 20] width 45 height 10
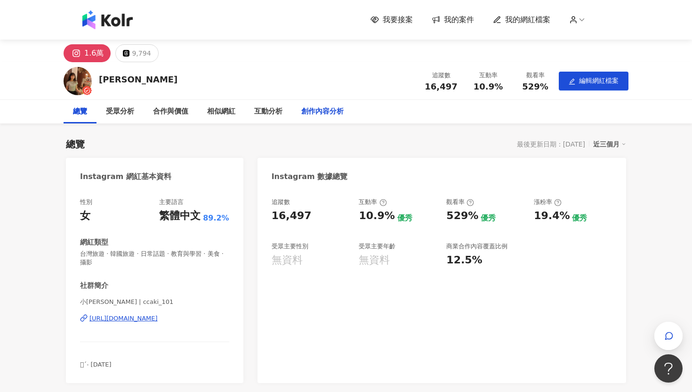
click at [323, 108] on div "創作內容分析" at bounding box center [322, 111] width 42 height 11
click at [386, 22] on span "我要接案" at bounding box center [398, 20] width 30 height 10
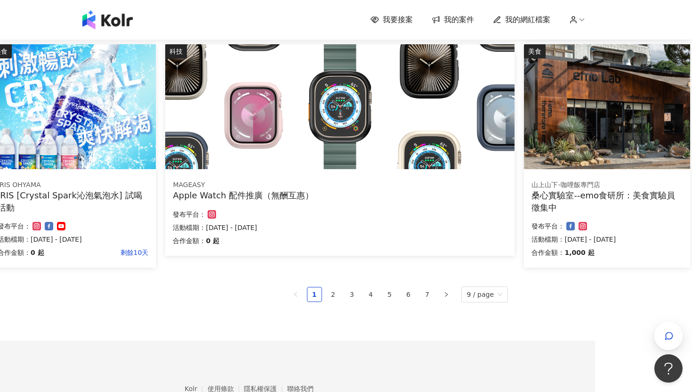
scroll to position [550, 97]
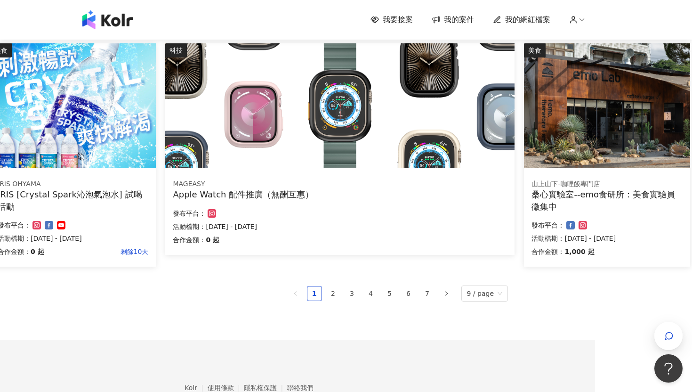
click at [555, 196] on div "桑心實驗室--emo食研所：美食實驗員徵集中" at bounding box center [606, 200] width 151 height 24
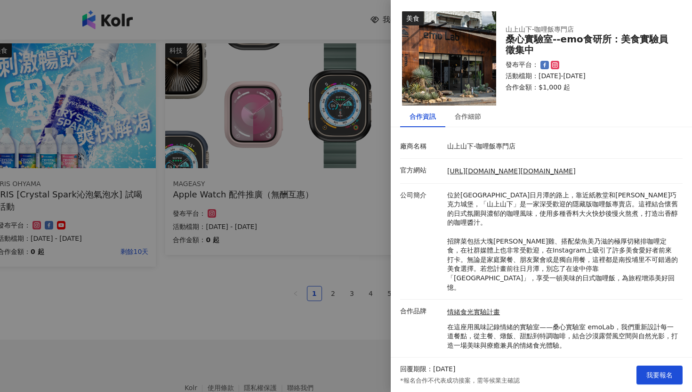
scroll to position [5, 0]
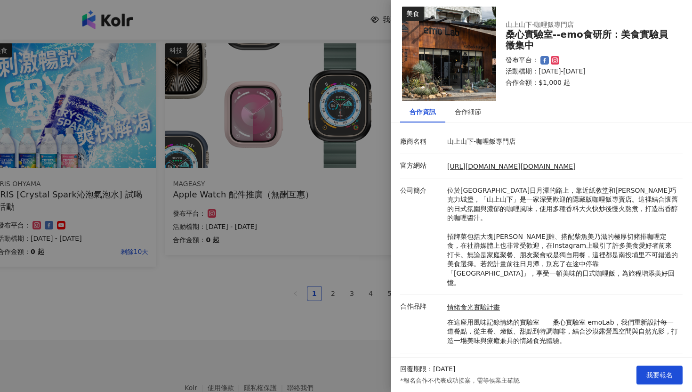
click at [316, 273] on div at bounding box center [346, 196] width 692 height 392
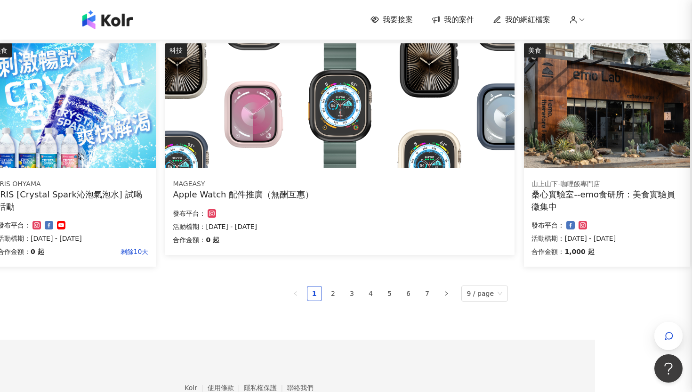
scroll to position [0, 0]
click at [644, 180] on div "山上山下-咖哩飯專門店" at bounding box center [606, 183] width 151 height 9
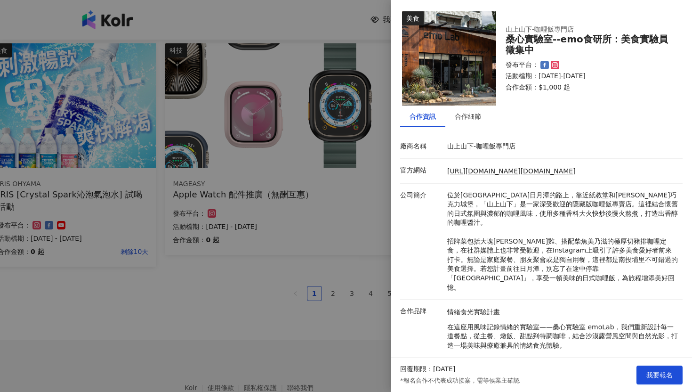
scroll to position [5, 0]
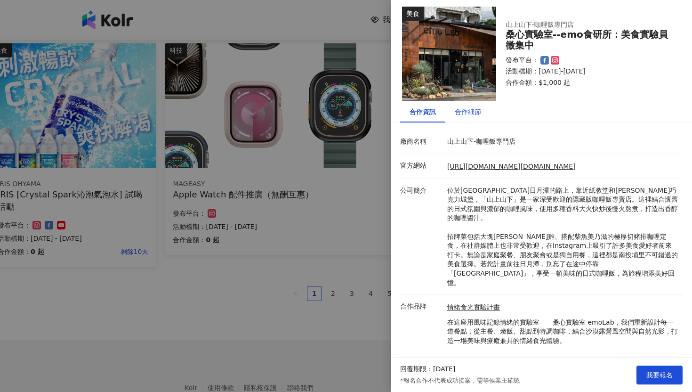
click at [471, 107] on div "合作細節" at bounding box center [468, 111] width 26 height 10
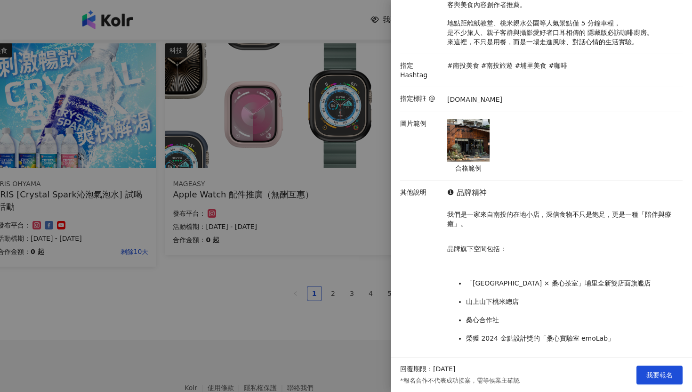
scroll to position [0, 0]
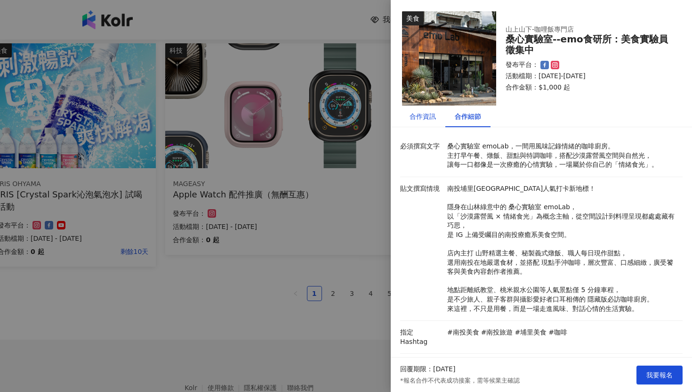
click at [426, 117] on div "合作資訊" at bounding box center [422, 116] width 26 height 10
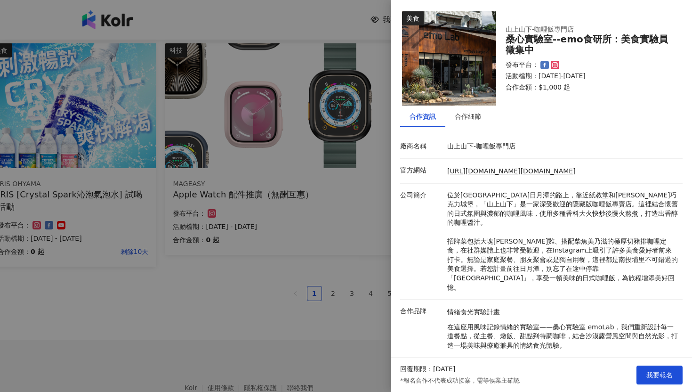
scroll to position [5, 0]
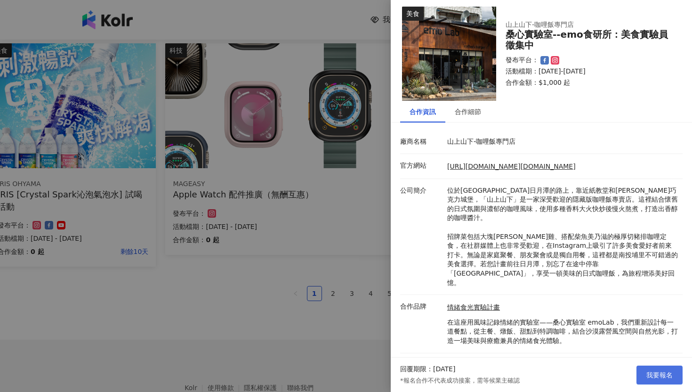
click at [658, 368] on button "我要報名" at bounding box center [659, 374] width 46 height 19
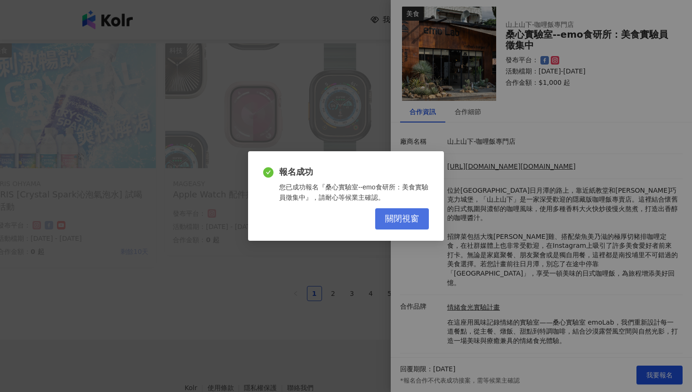
click at [405, 215] on span "關閉視窗" at bounding box center [402, 219] width 34 height 10
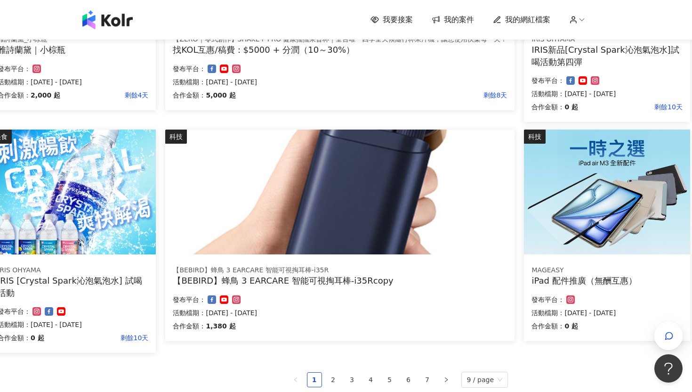
scroll to position [486, 97]
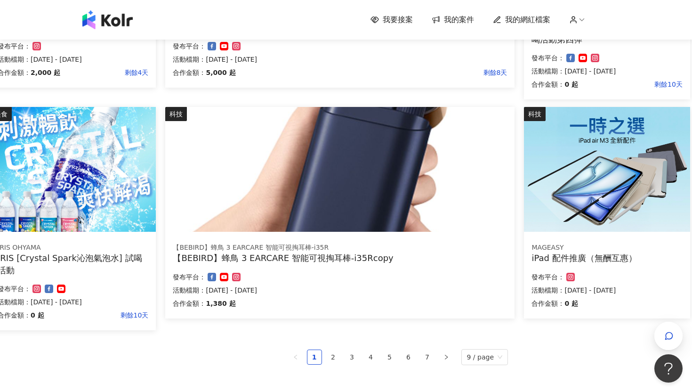
click at [541, 279] on p "發布平台：" at bounding box center [547, 276] width 33 height 11
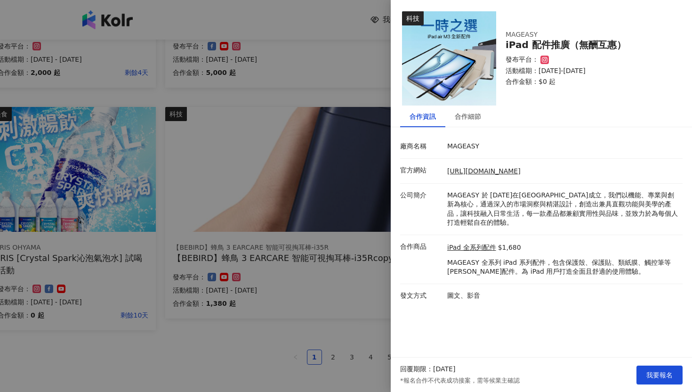
click at [358, 266] on div at bounding box center [346, 196] width 692 height 392
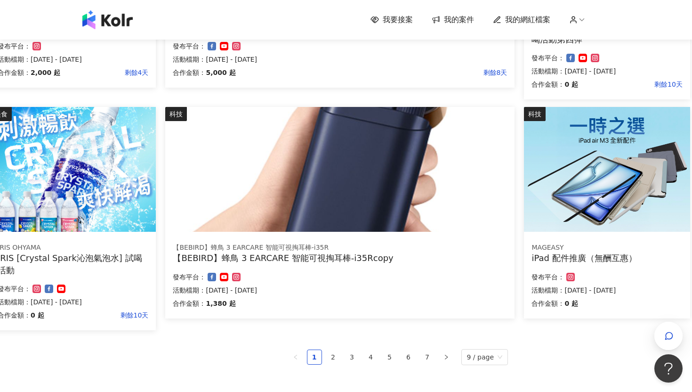
click at [380, 359] on ul "1 2 3 4 5 6 7 9 / page" at bounding box center [249, 357] width 518 height 16
click at [428, 354] on link "7" at bounding box center [427, 357] width 14 height 14
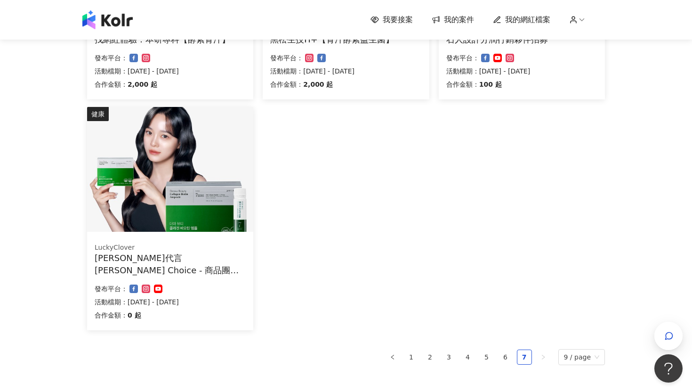
scroll to position [498, 0]
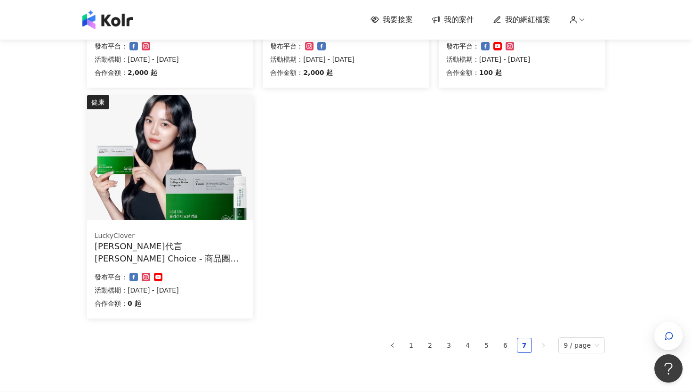
click at [392, 356] on div "健康 台丞優選 SMILE Pro 2.0全飛秒近視雷射 合作金額： 0 起 發布平台： 活動檔期：2025/8/13 - 2025/12/31 旅遊 Pin…" at bounding box center [346, 19] width 518 height 746
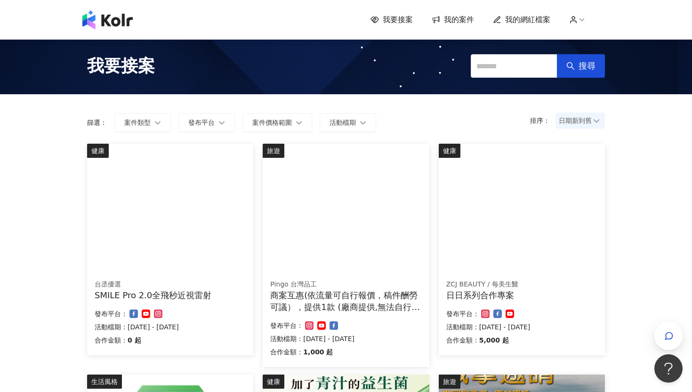
scroll to position [602, 0]
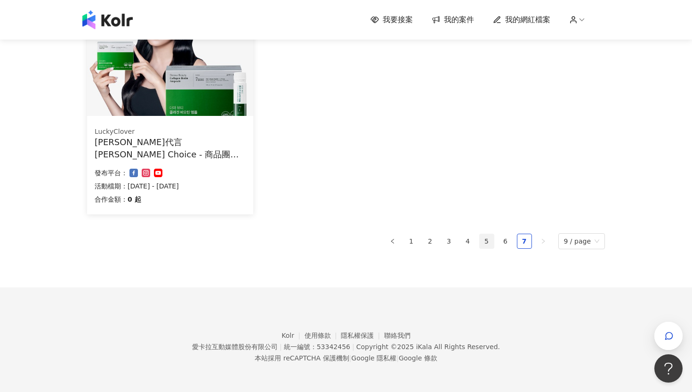
click at [490, 243] on link "5" at bounding box center [487, 241] width 14 height 14
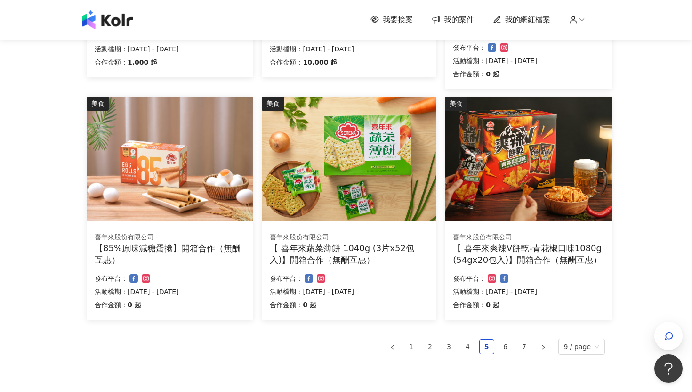
scroll to position [511, 0]
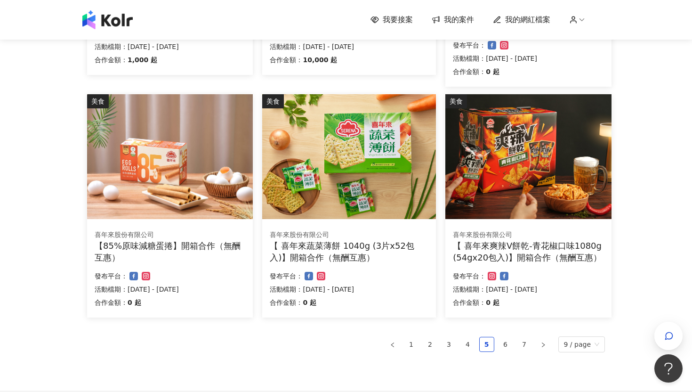
click at [457, 19] on span "我的案件" at bounding box center [459, 20] width 30 height 10
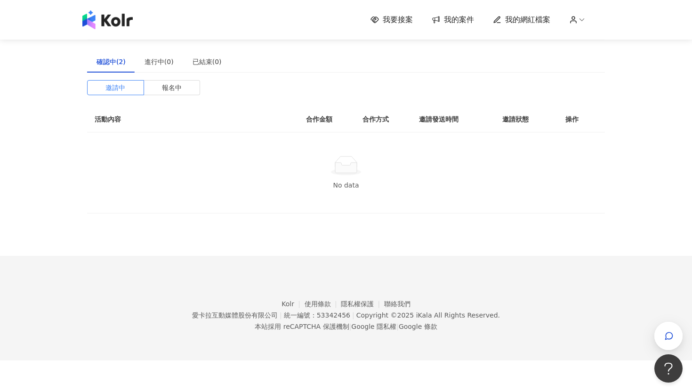
click at [389, 15] on span "我要接案" at bounding box center [398, 20] width 30 height 10
